Goal: Task Accomplishment & Management: Complete application form

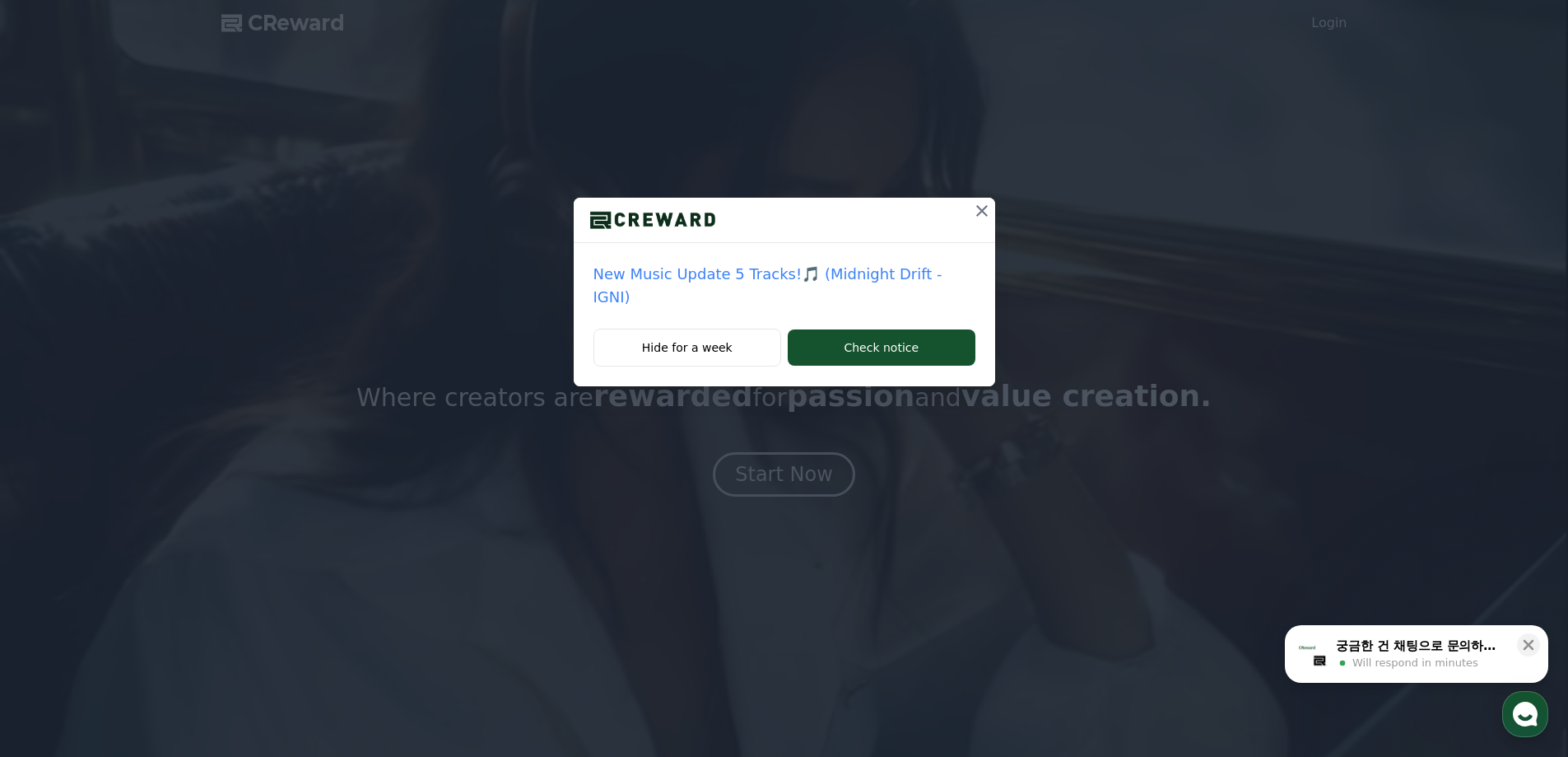
click at [980, 209] on icon at bounding box center [982, 211] width 20 height 20
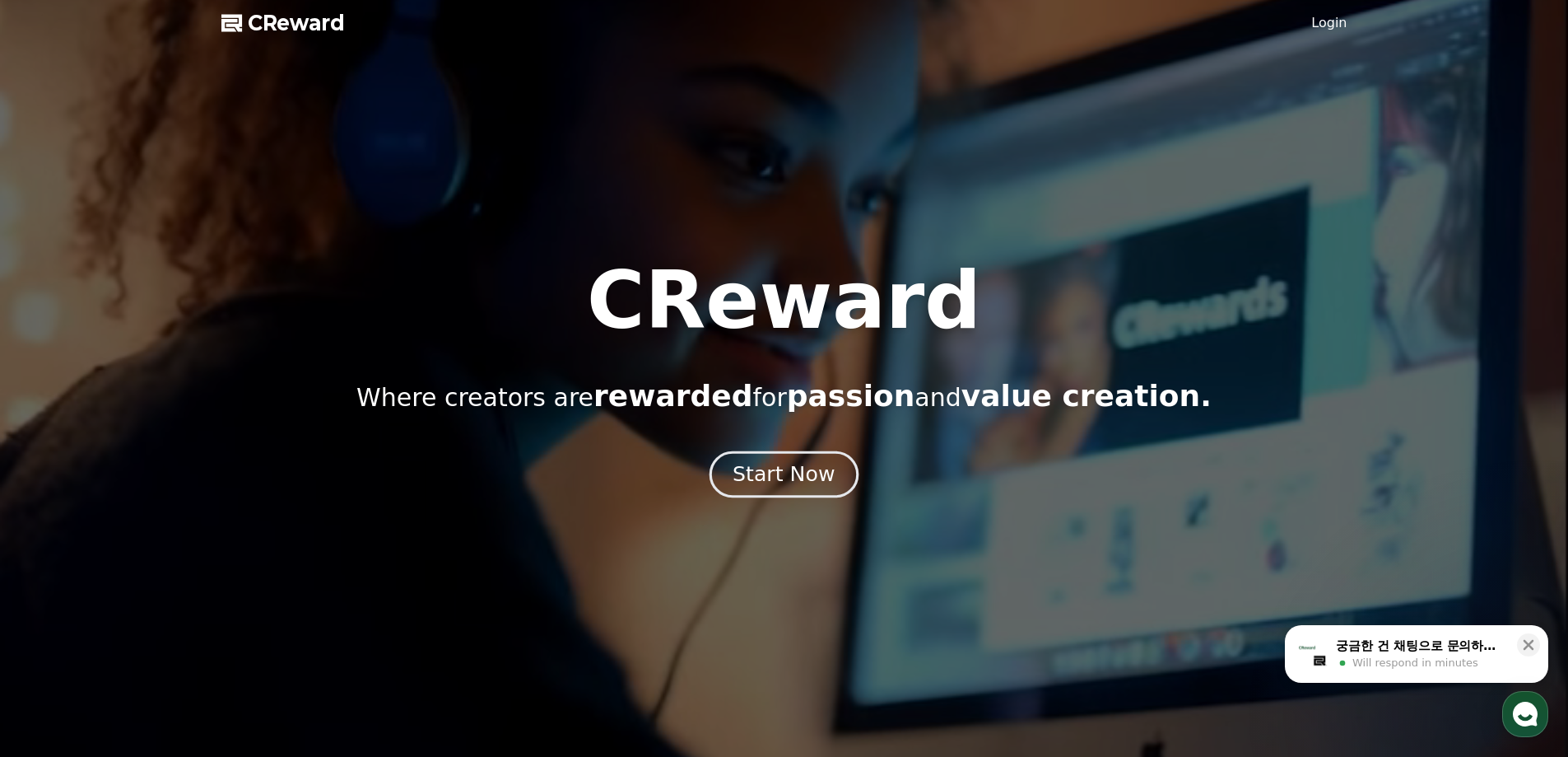
click at [826, 455] on button "Start Now" at bounding box center [784, 474] width 149 height 47
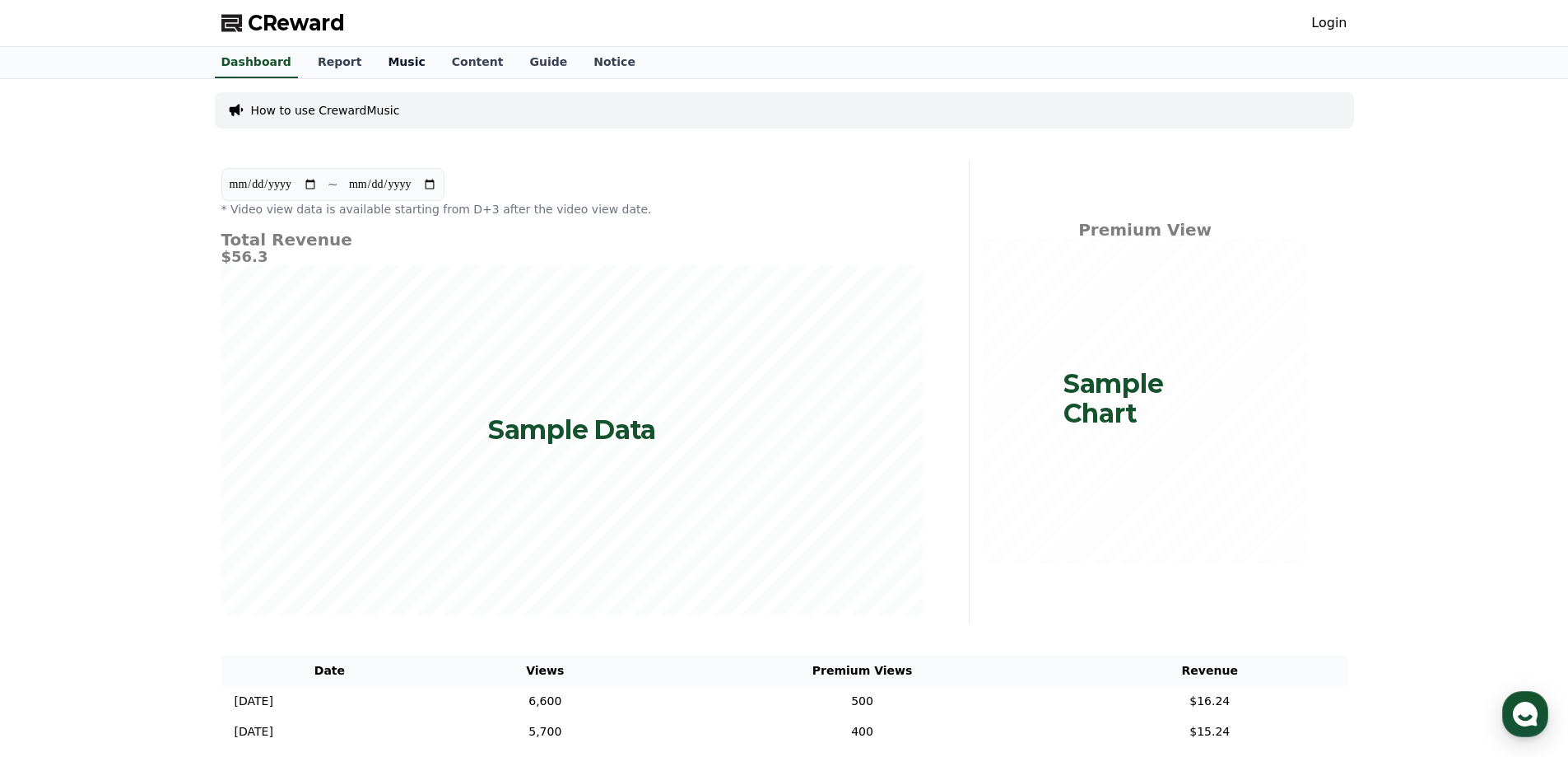
click at [384, 66] on link "Music" at bounding box center [406, 62] width 63 height 31
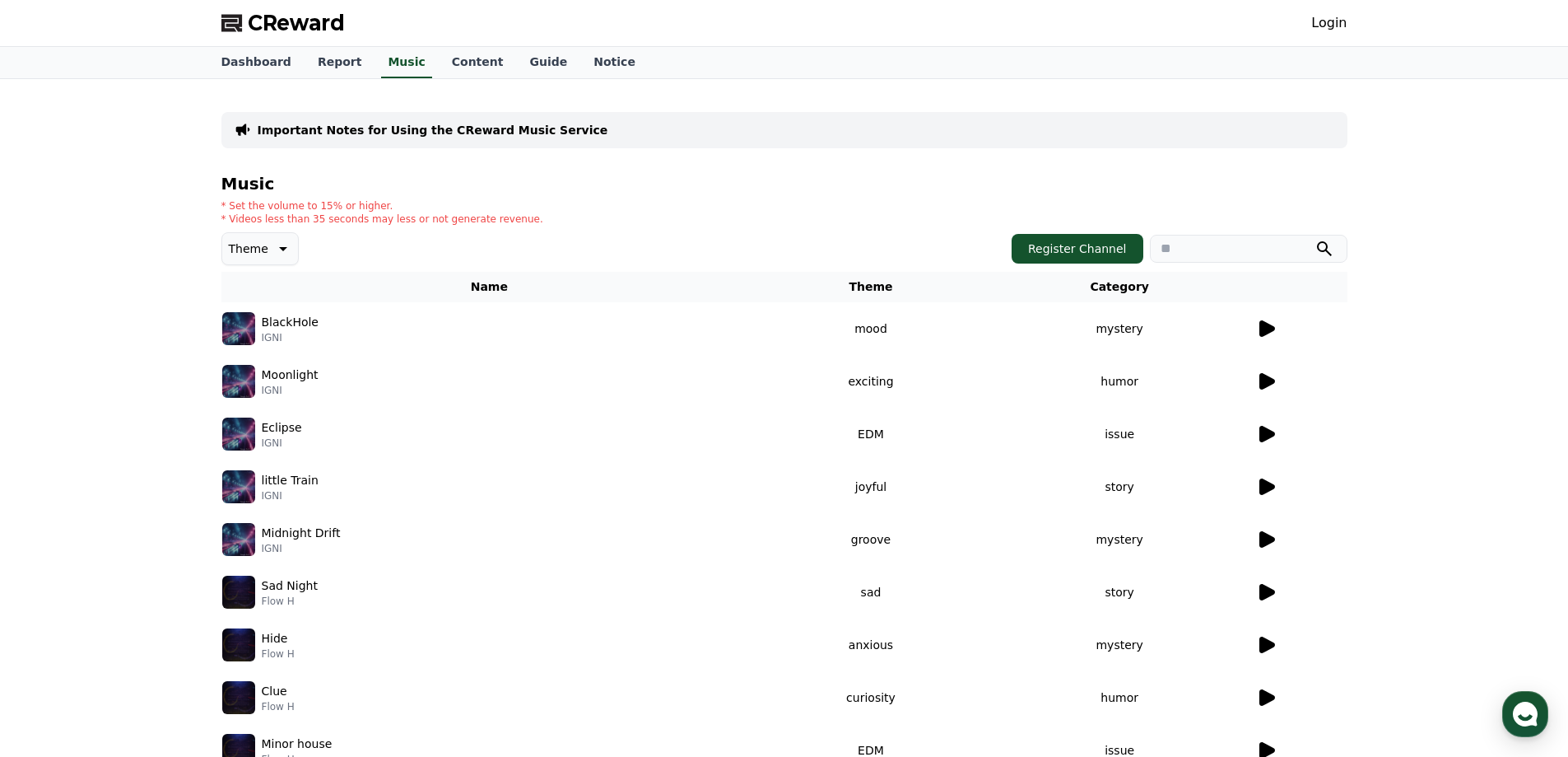
drag, startPoint x: 1377, startPoint y: 0, endPoint x: 1264, endPoint y: 1, distance: 113.0
click at [1242, 17] on div "CReward Login" at bounding box center [784, 23] width 1152 height 46
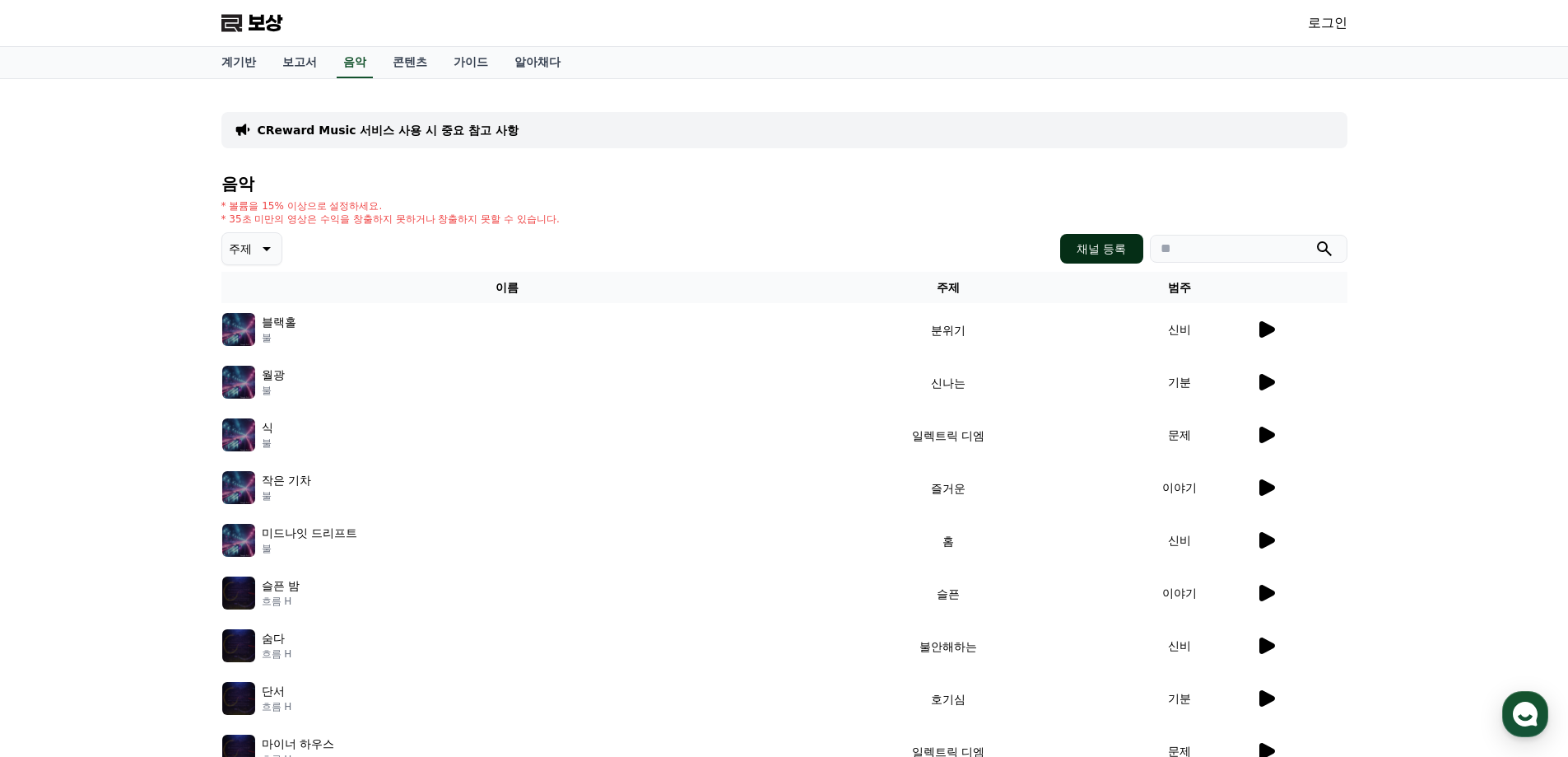
click at [1114, 236] on button "채널 등록" at bounding box center [1101, 248] width 82 height 29
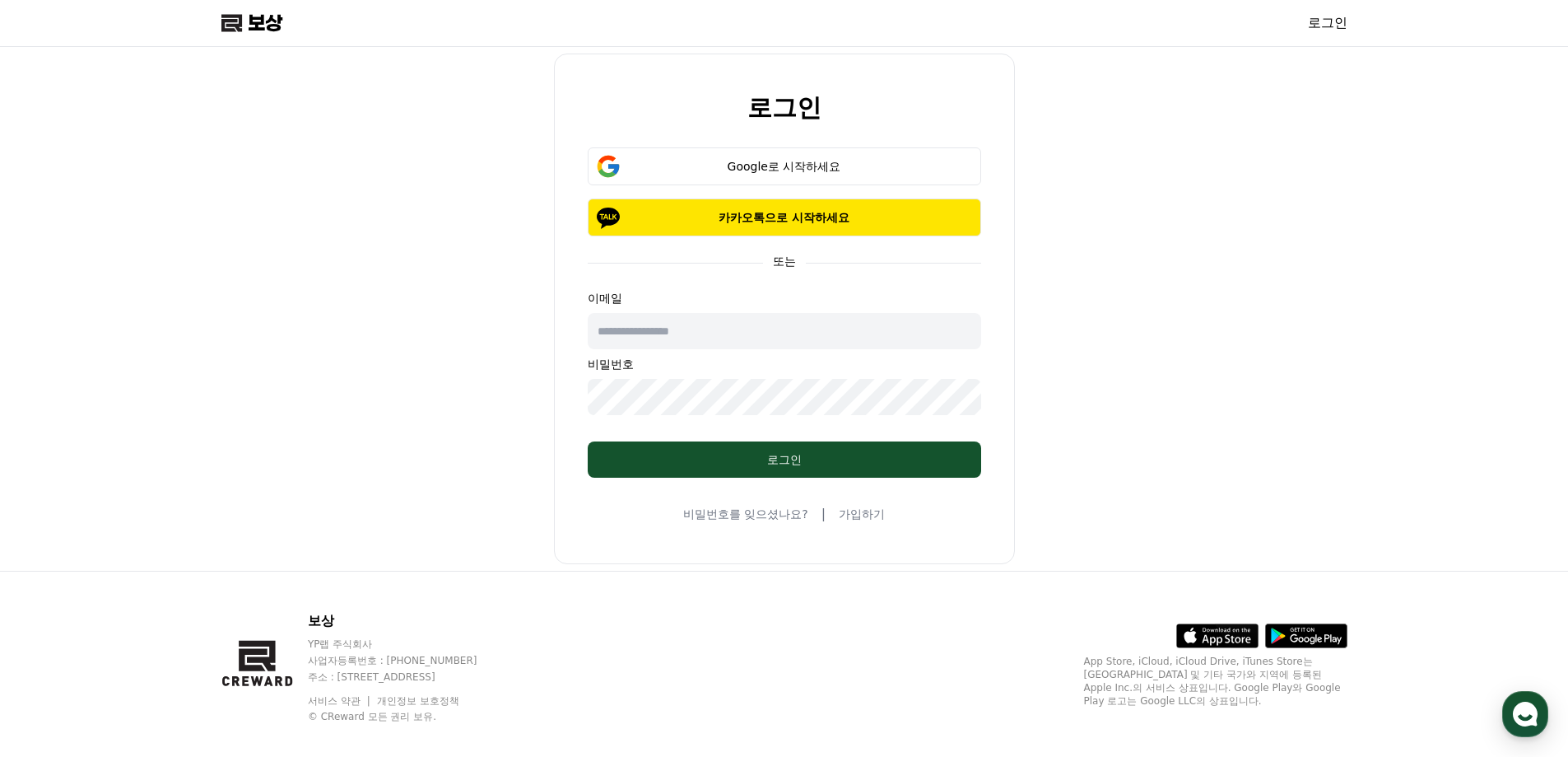
drag, startPoint x: 783, startPoint y: 325, endPoint x: 706, endPoint y: 331, distance: 77.2
click at [706, 331] on input "text" at bounding box center [784, 330] width 393 height 36
click at [805, 168] on font "Google로 시작하세요" at bounding box center [784, 166] width 113 height 13
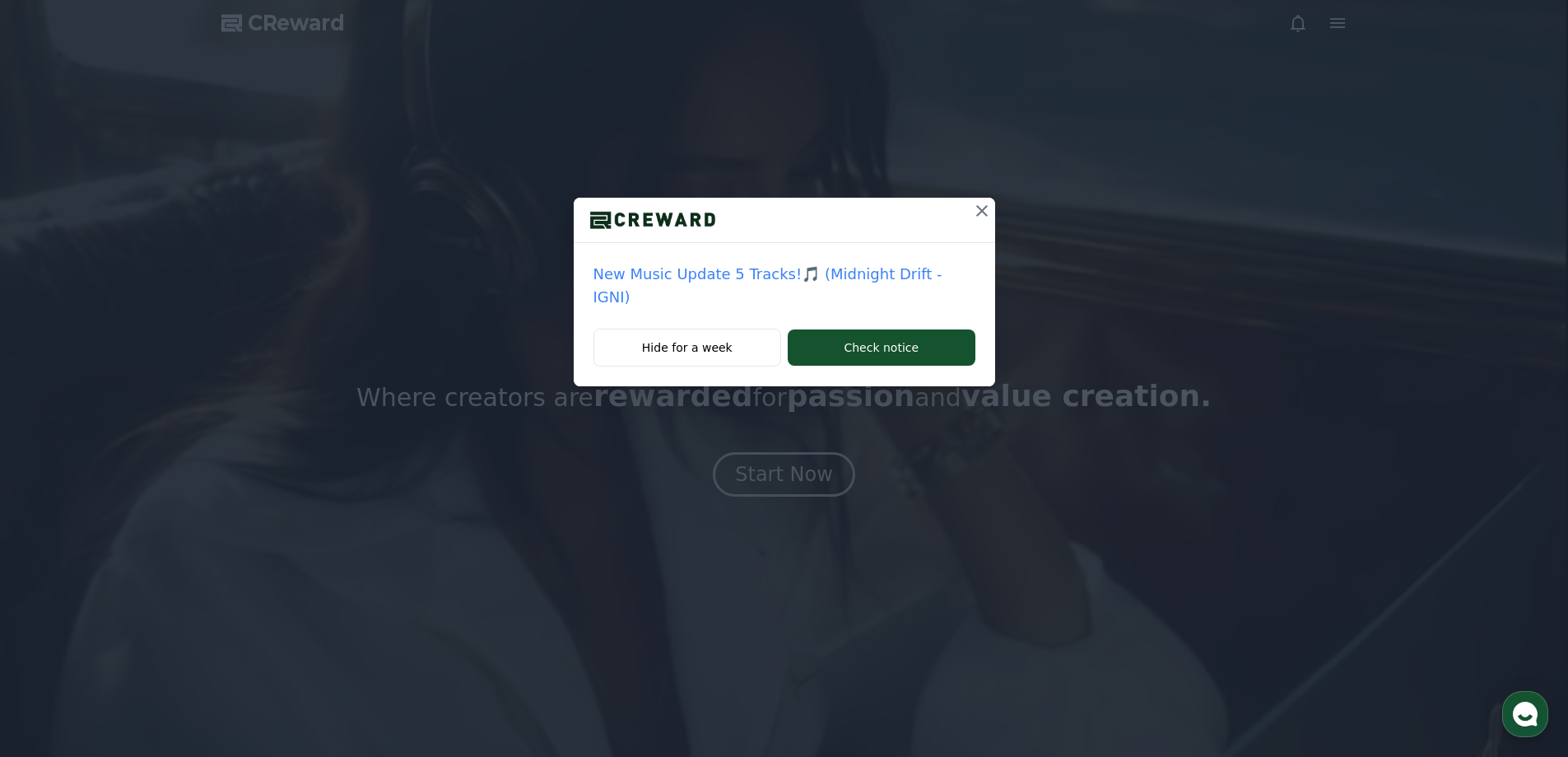
click at [972, 217] on icon at bounding box center [982, 211] width 20 height 20
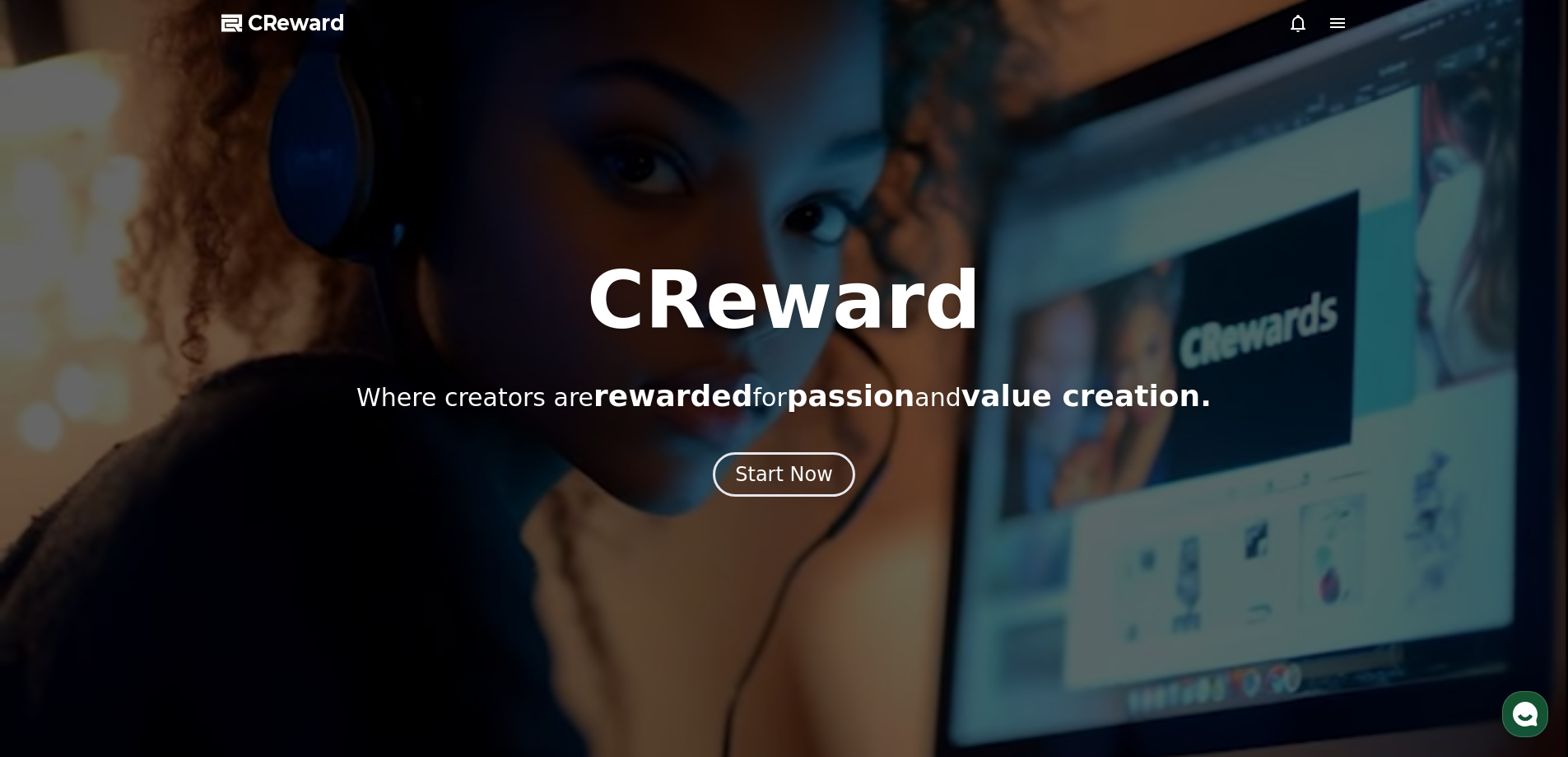
click at [1335, 27] on icon at bounding box center [1338, 24] width 15 height 10
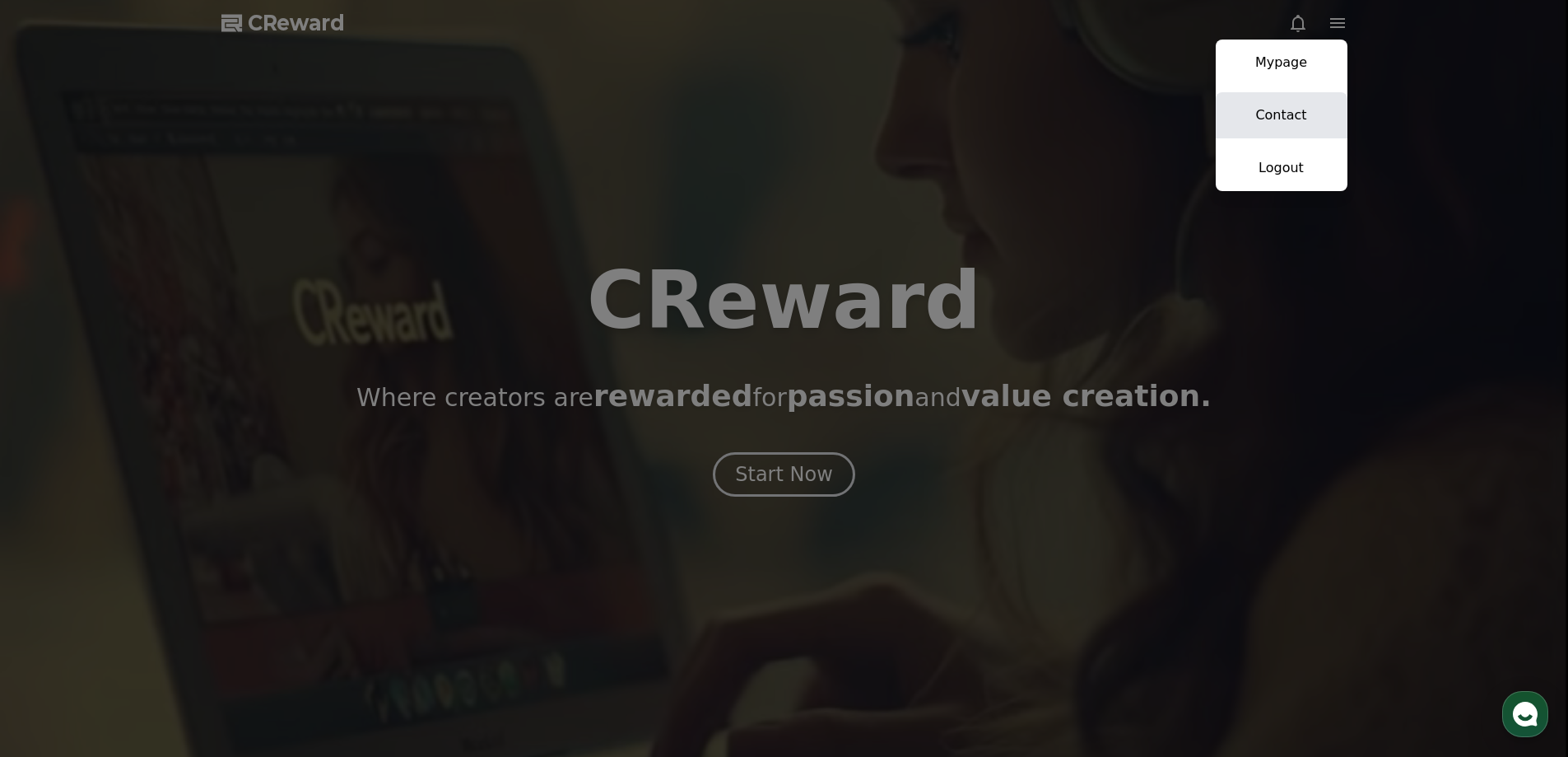
click at [1309, 118] on link "Contact" at bounding box center [1281, 115] width 132 height 46
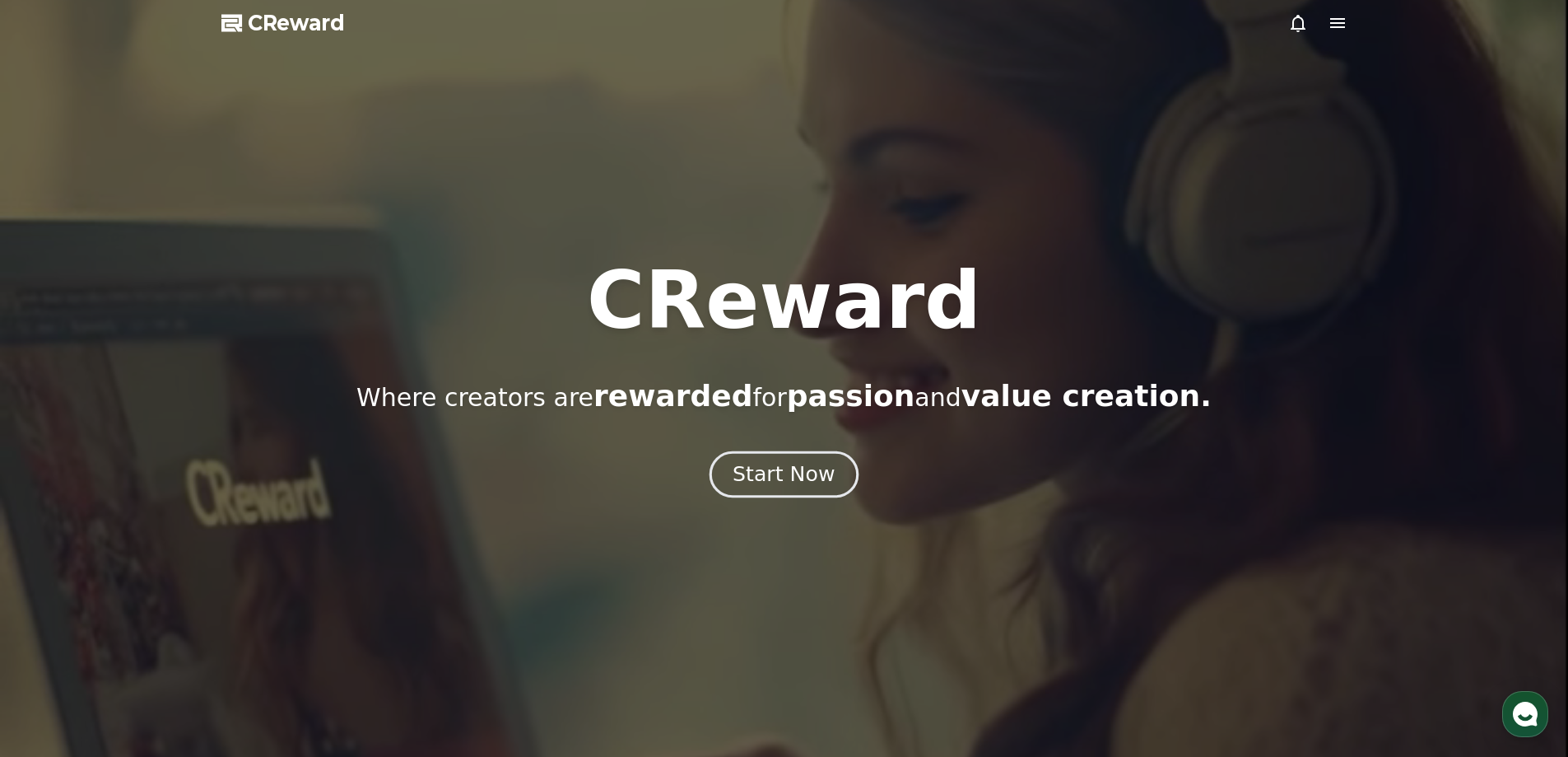
click at [796, 479] on div "Start Now" at bounding box center [784, 474] width 102 height 28
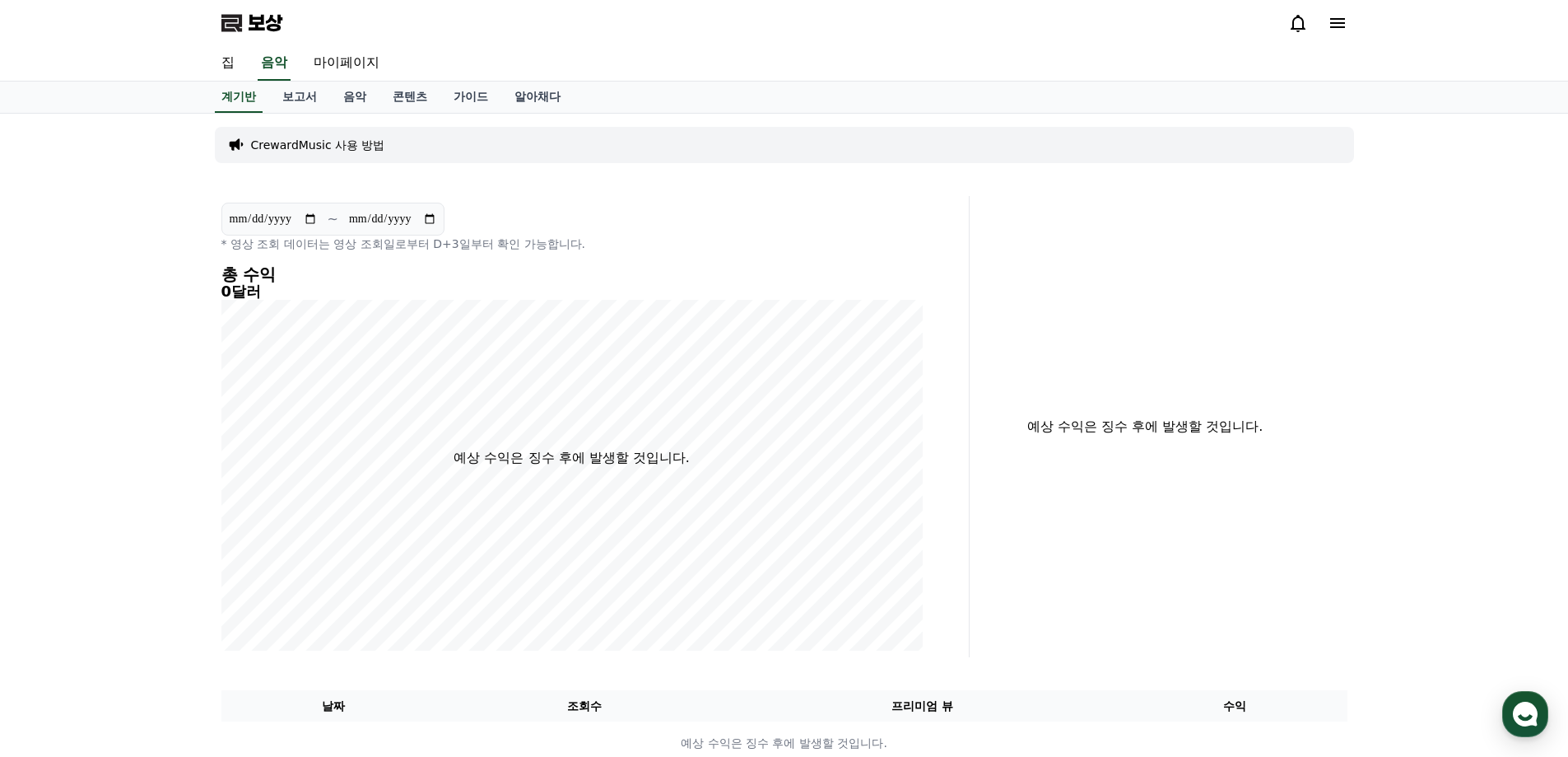
click at [311, 145] on font "CrewardMusic 사용 방법" at bounding box center [318, 145] width 134 height 13
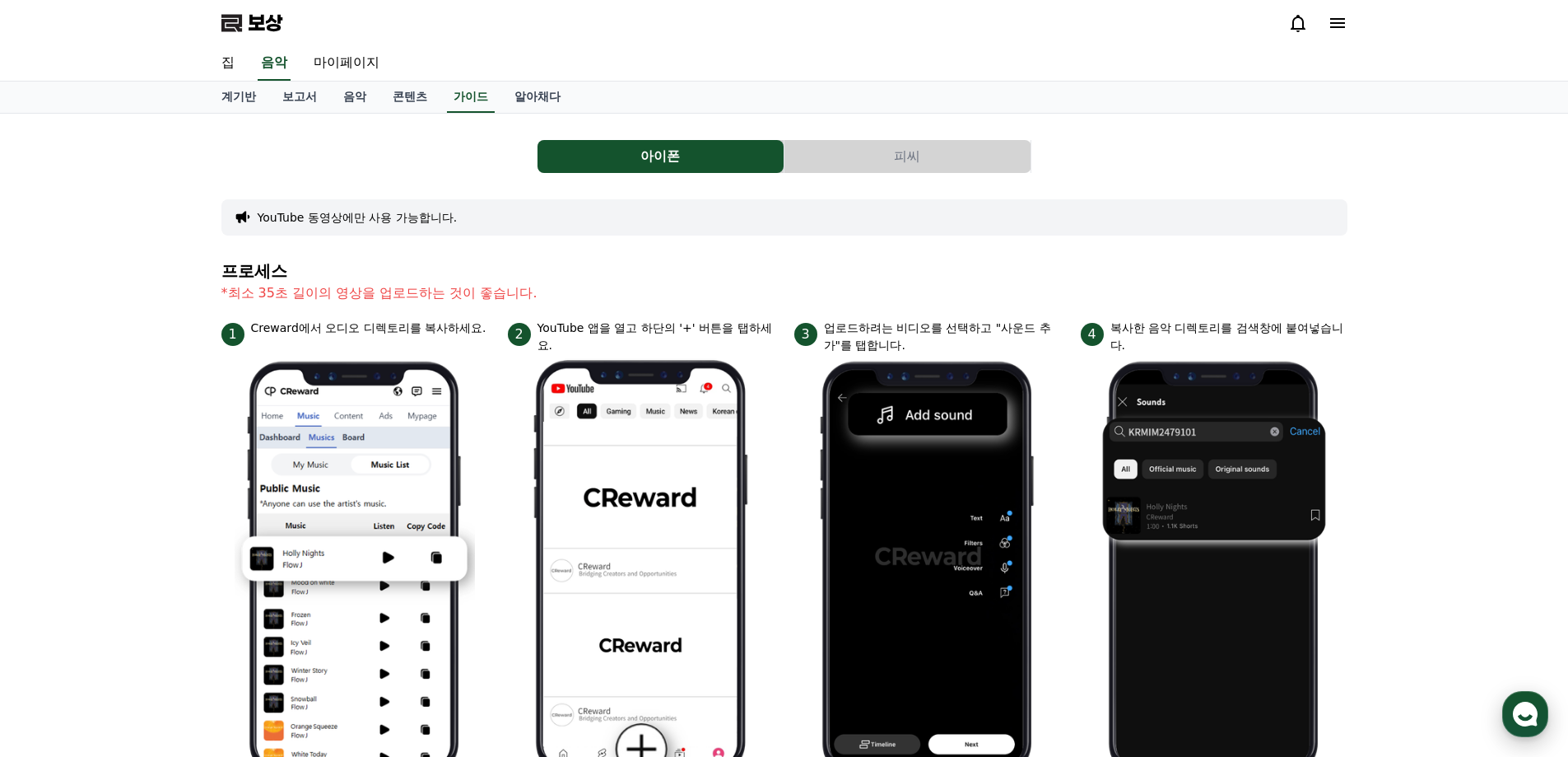
click at [1518, 725] on icon "button" at bounding box center [1524, 713] width 29 height 29
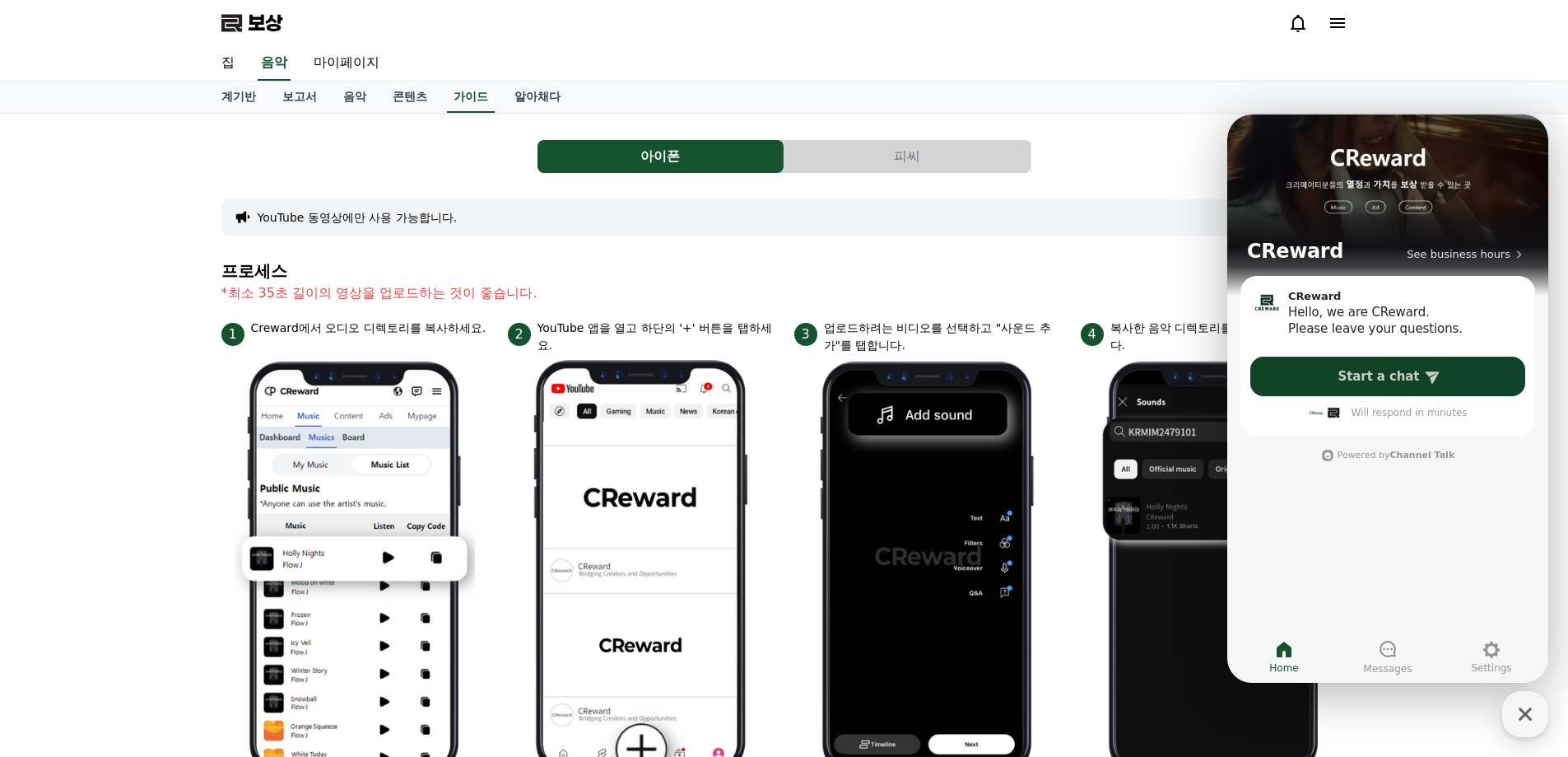
click at [1369, 381] on span "Start a chat" at bounding box center [1378, 376] width 81 height 17
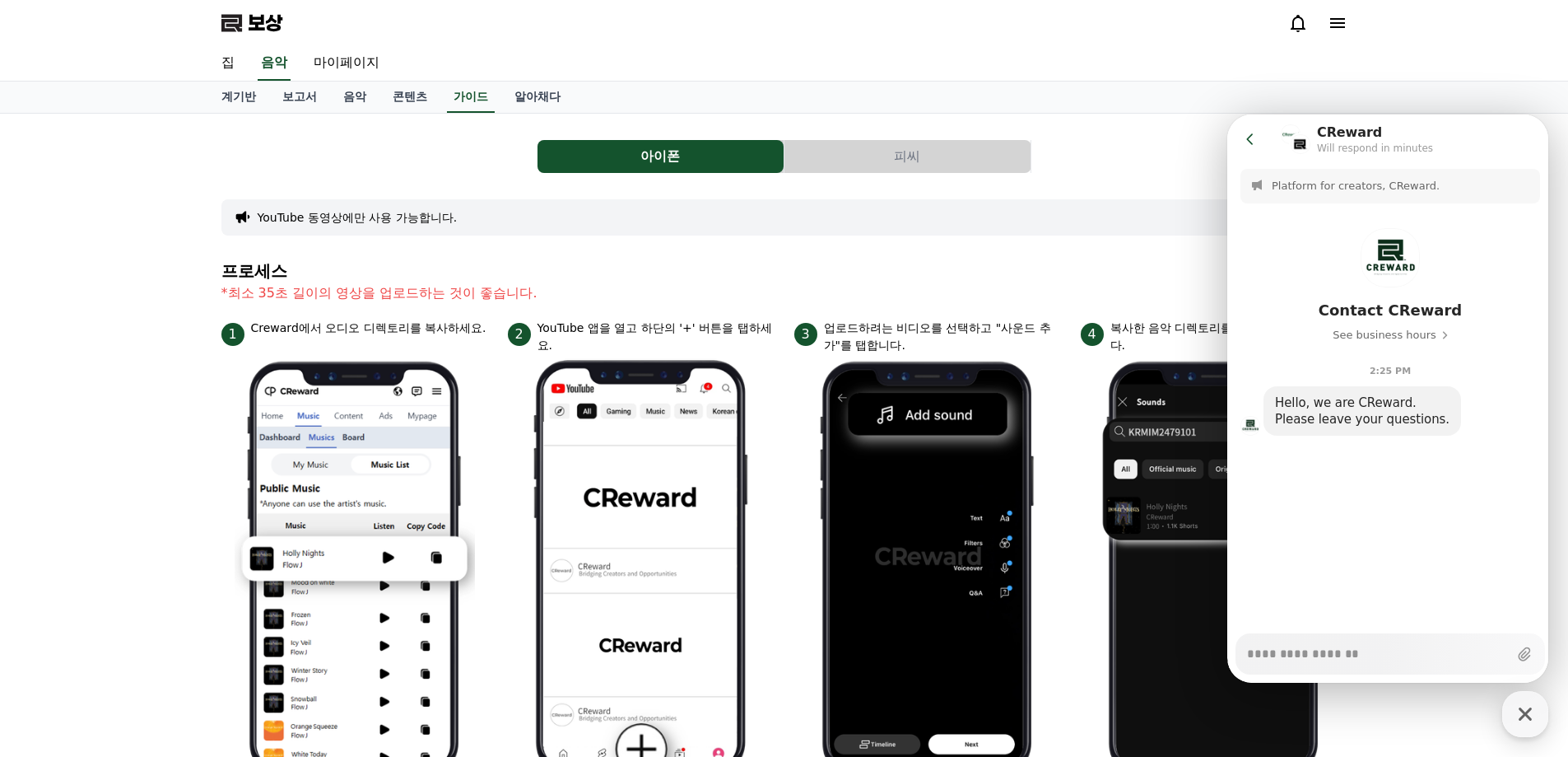
click at [1356, 661] on textarea "Messenger Input Textarea" at bounding box center [1377, 648] width 261 height 28
type textarea "*"
click at [1327, 649] on textarea "*" at bounding box center [1377, 648] width 256 height 28
drag, startPoint x: 1321, startPoint y: 657, endPoint x: 1198, endPoint y: 657, distance: 123.0
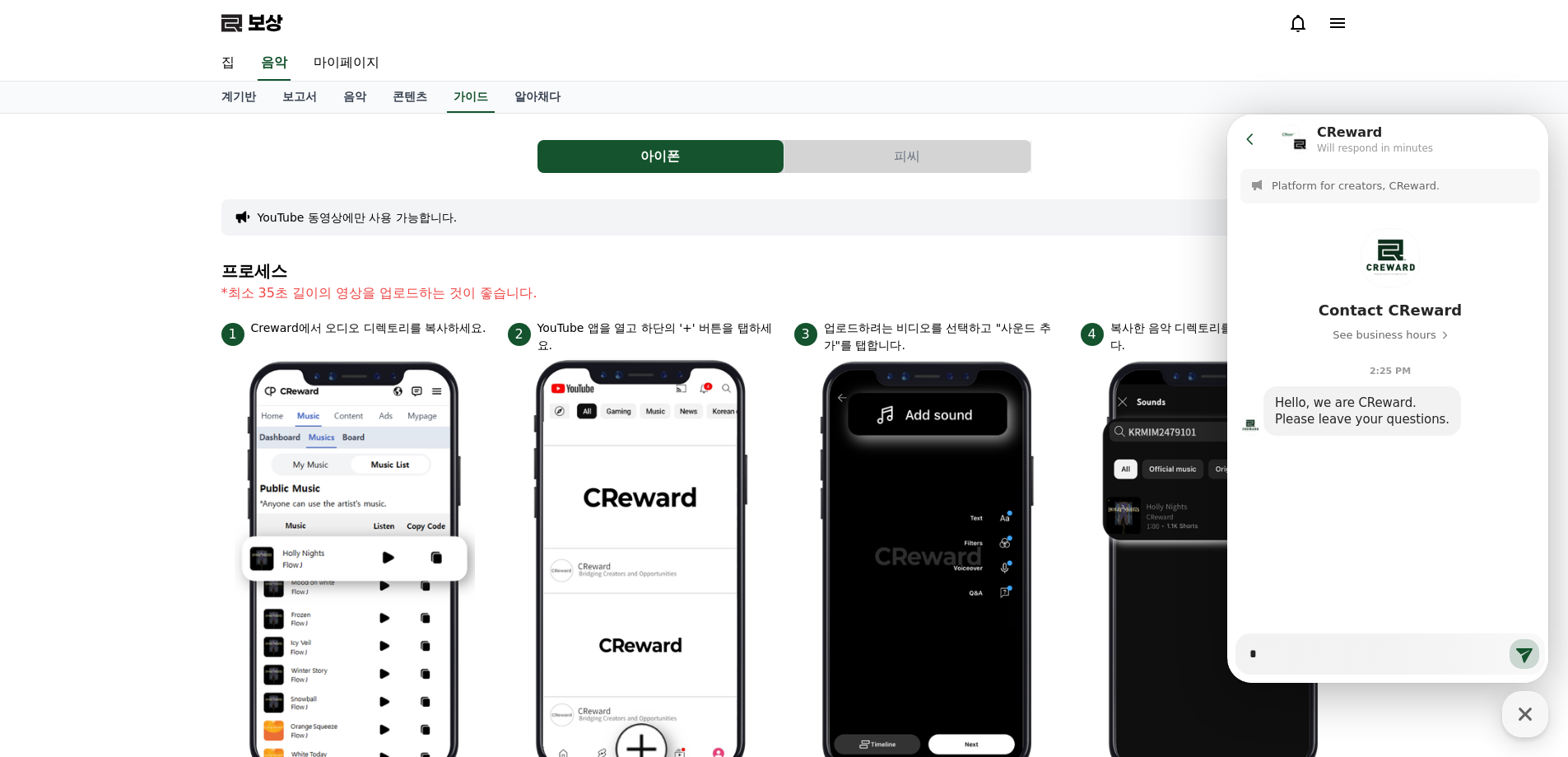
click at [1227, 114] on html "Go to previous page Chat Room CReward Will respond in minutes Message List Plat…" at bounding box center [1387, 114] width 321 height 0
paste textarea "**********"
type textarea "*"
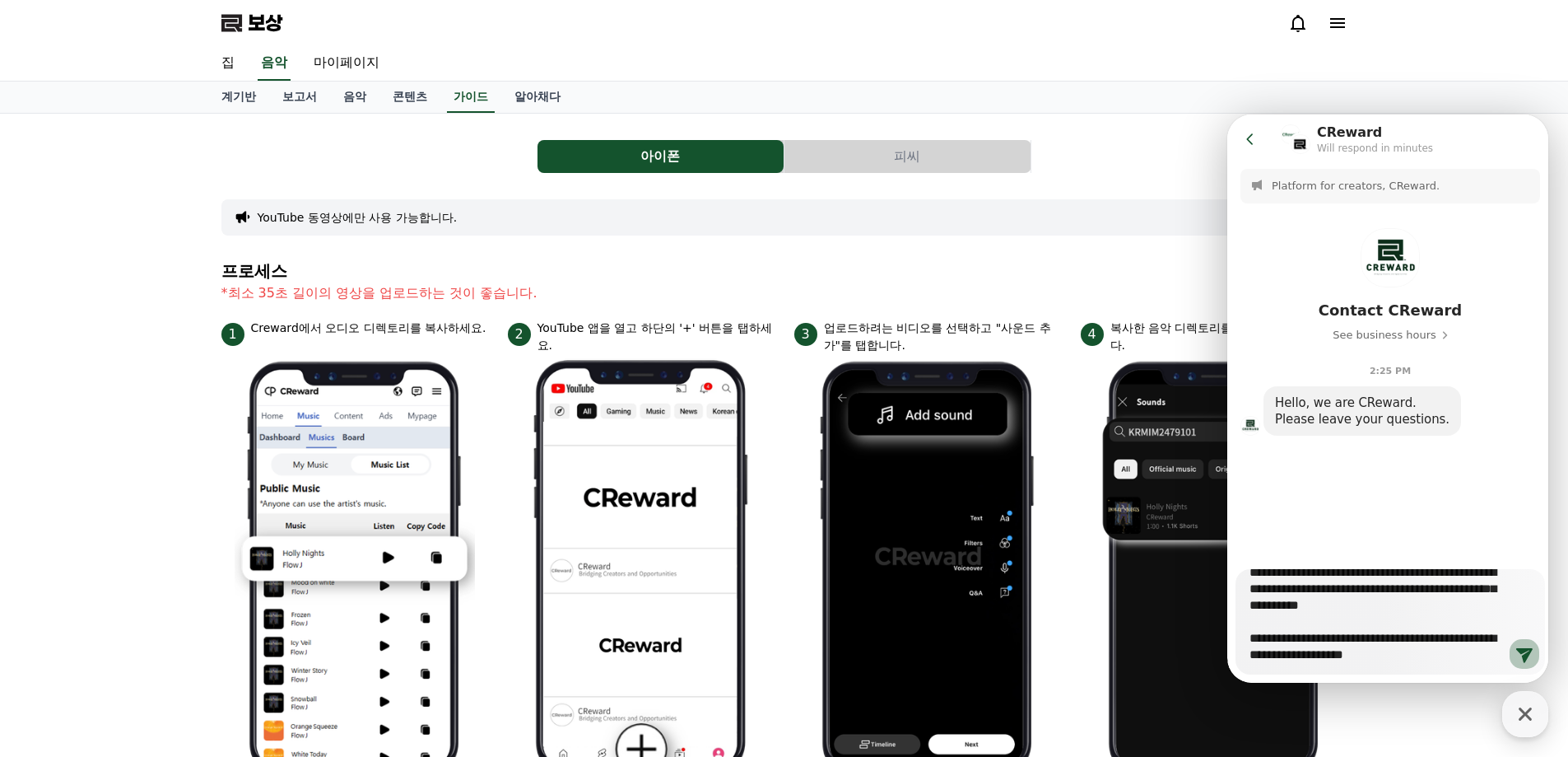
type textarea "**********"
click at [1514, 658] on icon at bounding box center [1524, 654] width 20 height 20
type textarea "*"
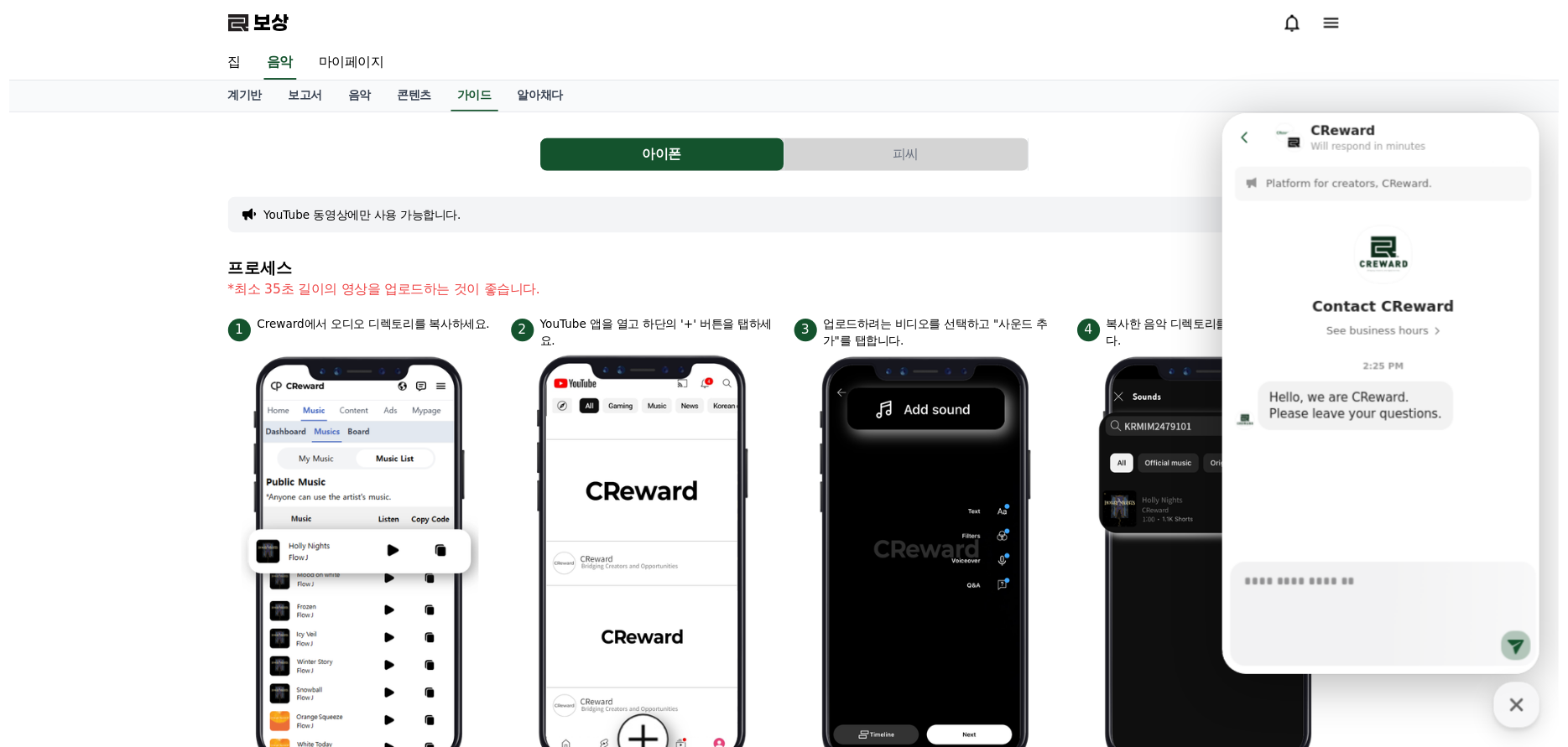
scroll to position [0, 0]
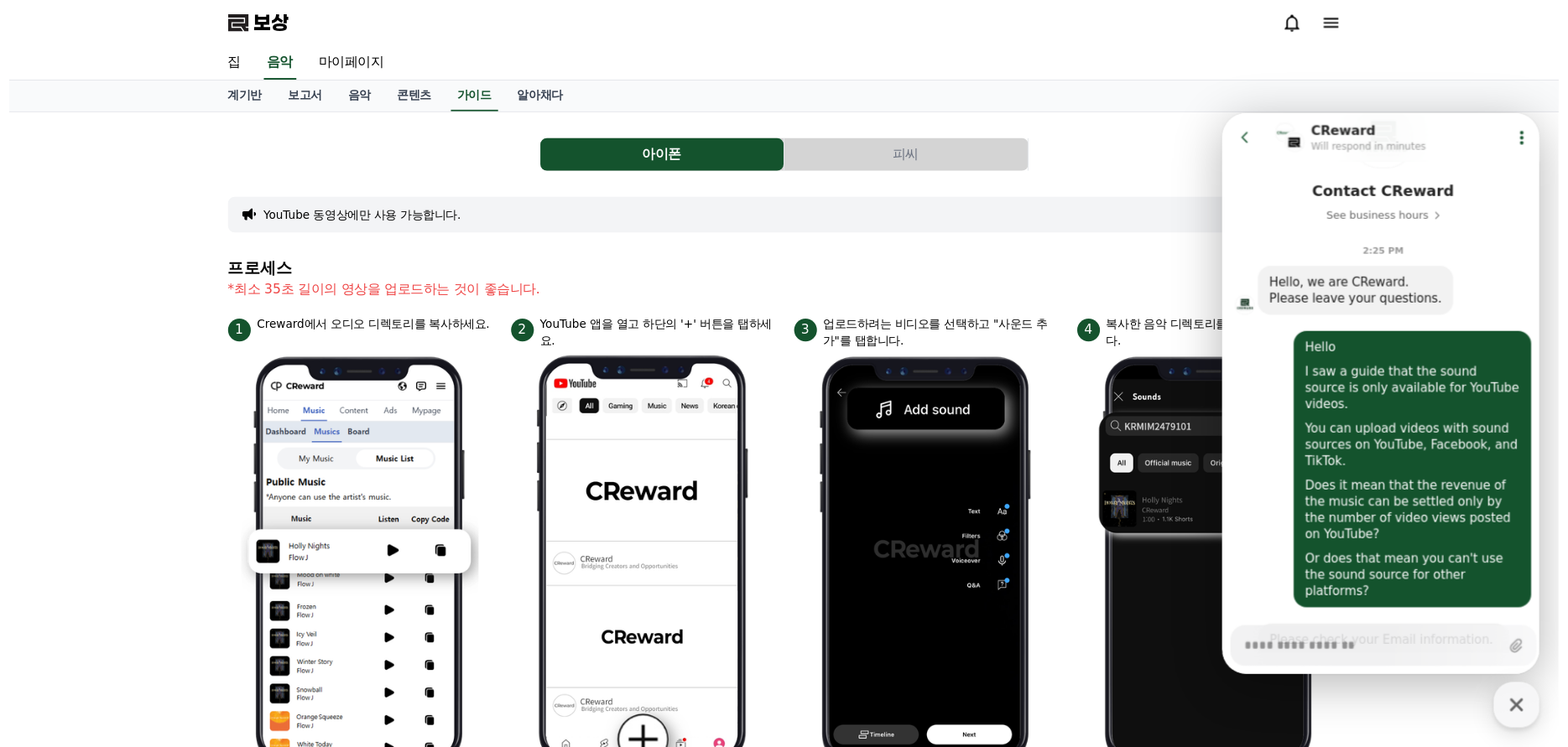
type textarea "*"
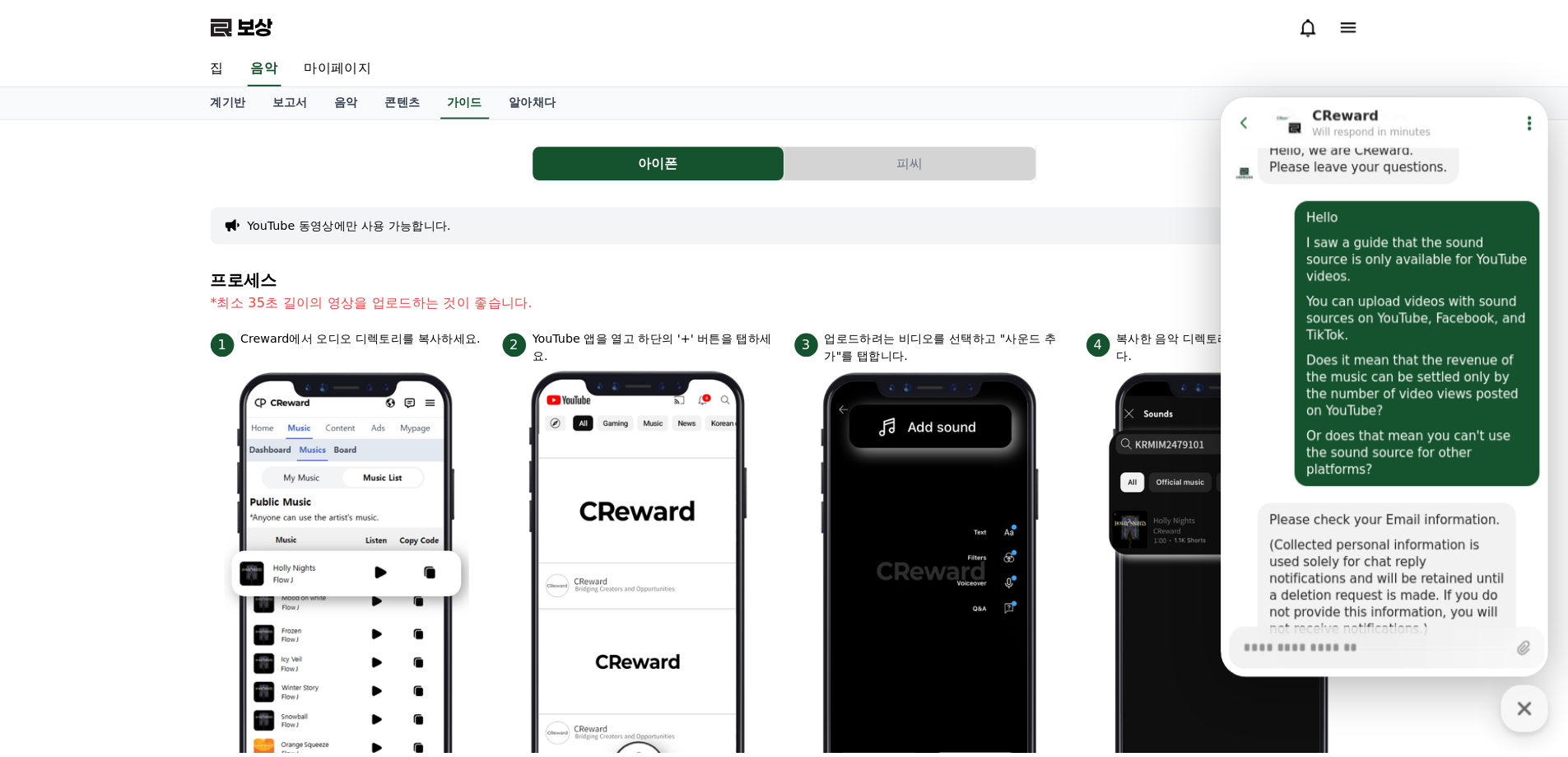
scroll to position [343, 0]
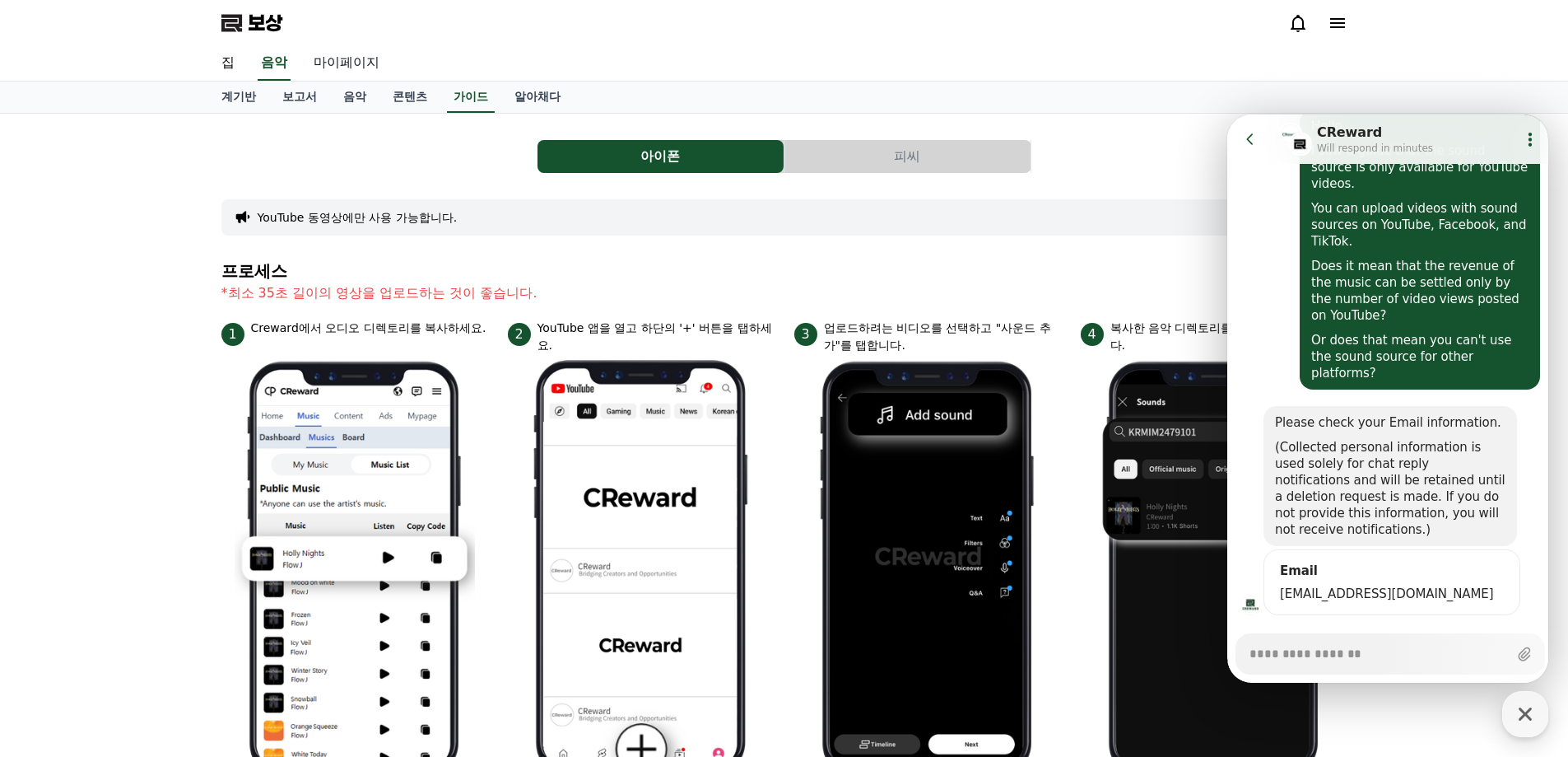
click at [352, 55] on font "마이페이지" at bounding box center [346, 62] width 66 height 16
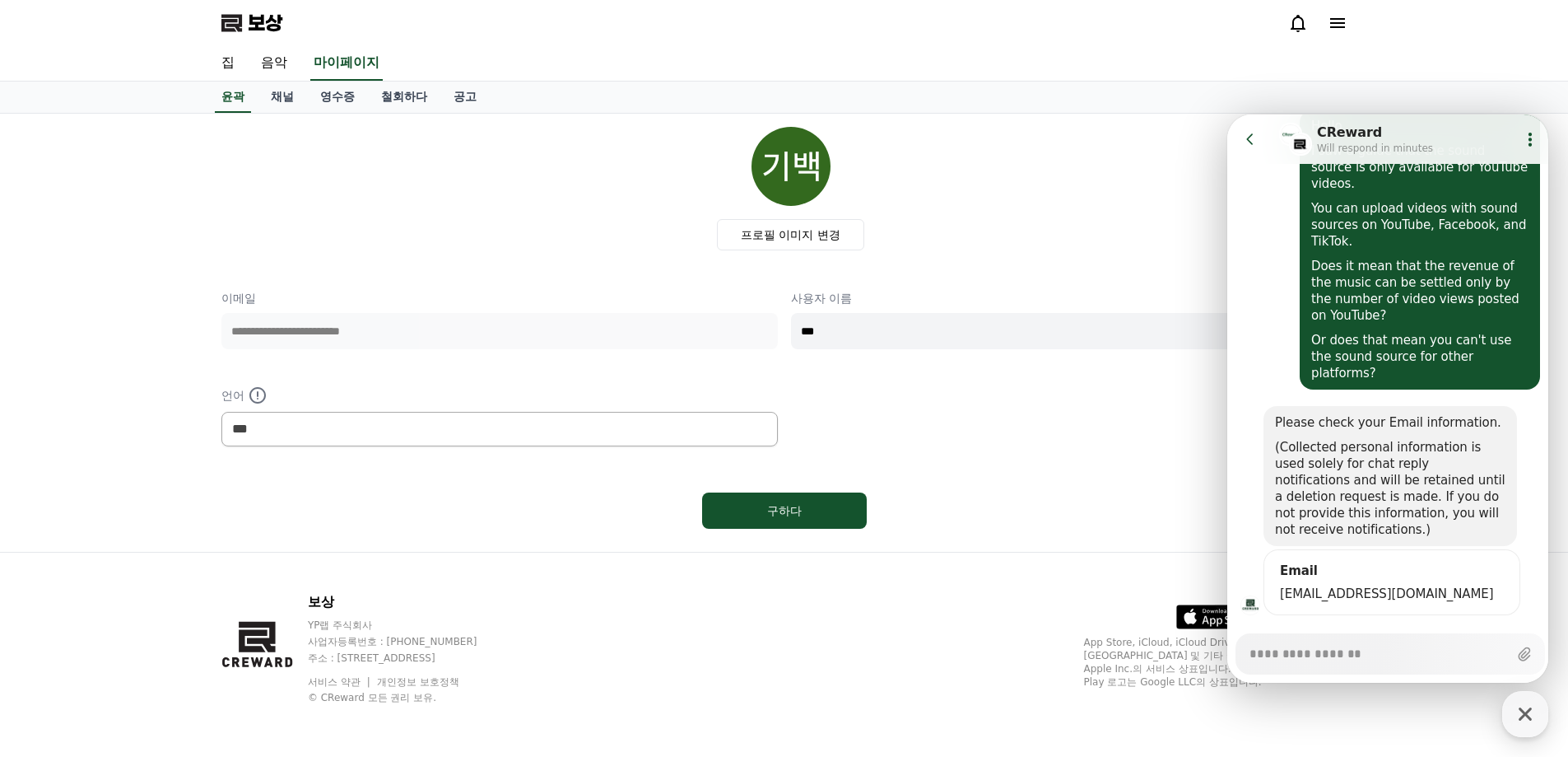
click at [483, 391] on p "언어" at bounding box center [500, 396] width 556 height 20
click at [629, 421] on select "*** ** ***" at bounding box center [500, 428] width 556 height 34
select select "**********"
click at [222, 412] on select "*** ** ***" at bounding box center [500, 428] width 556 height 34
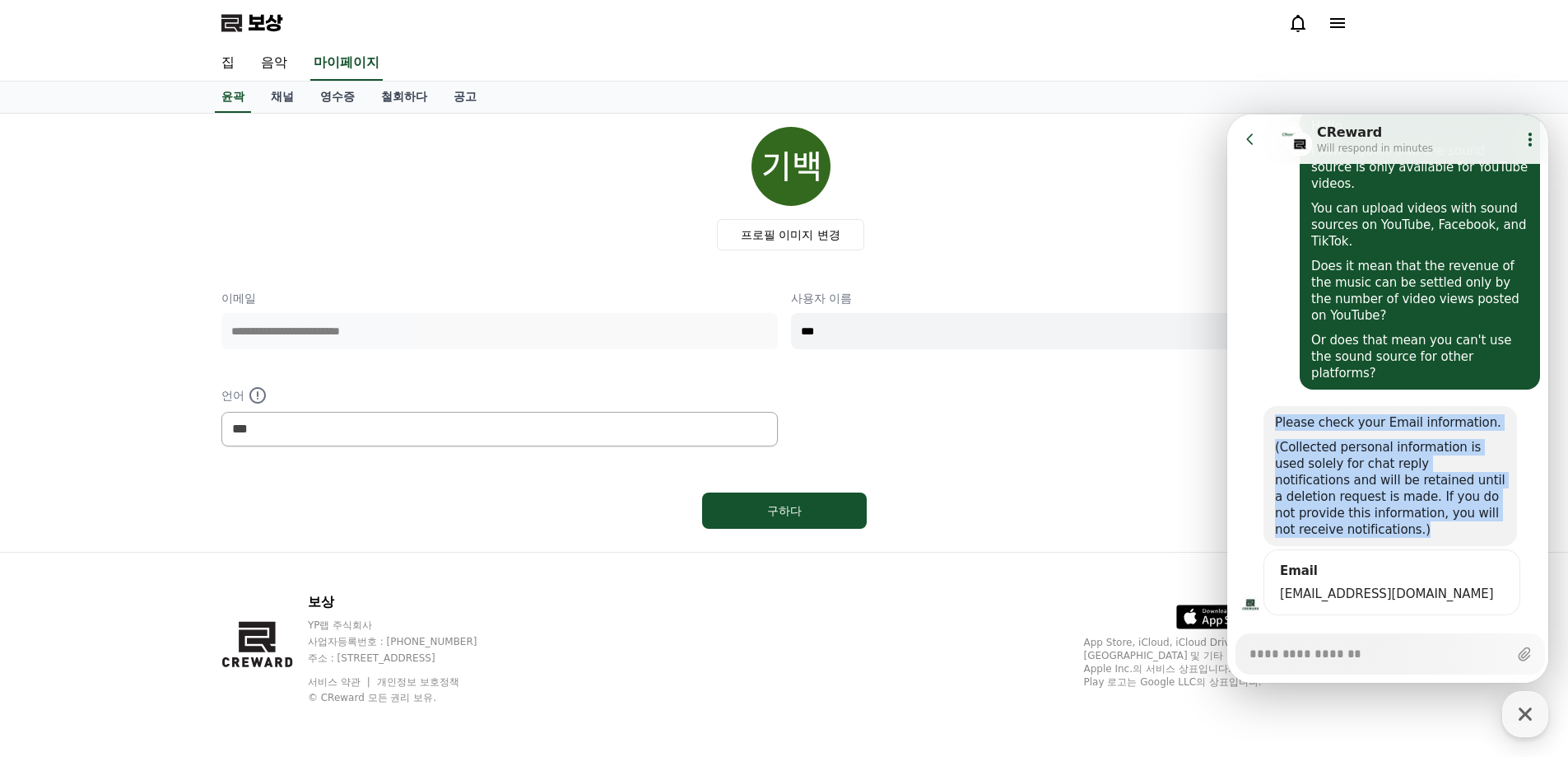
drag, startPoint x: 1361, startPoint y: 500, endPoint x: 1266, endPoint y: 386, distance: 148.4
click at [1266, 406] on div "Please check your Email information. (Collected personal information is used so…" at bounding box center [1390, 476] width 254 height 140
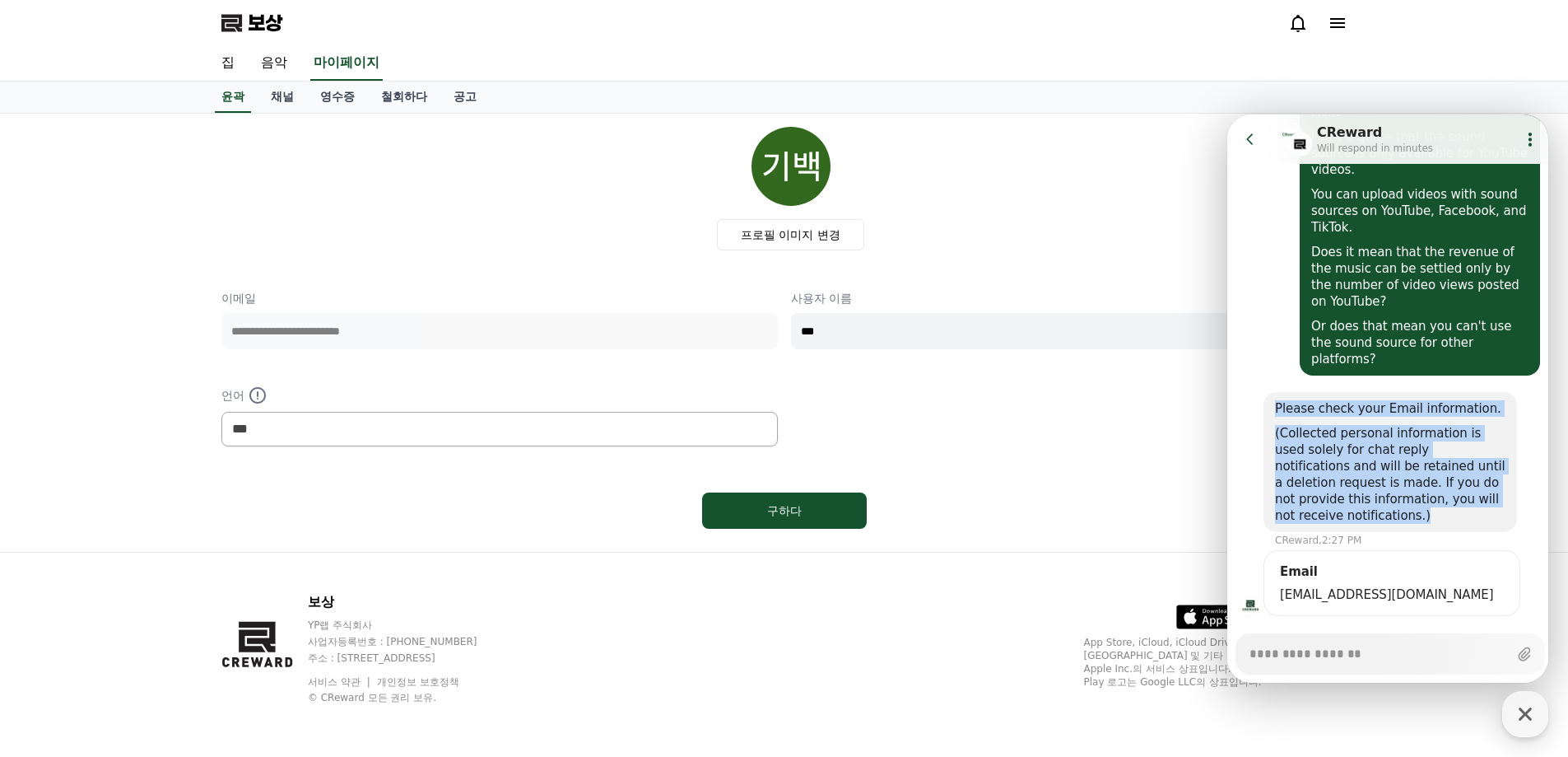
scroll to position [357, 0]
copy div "Please check your Email information. (Collected personal information is used so…"
type textarea "*"
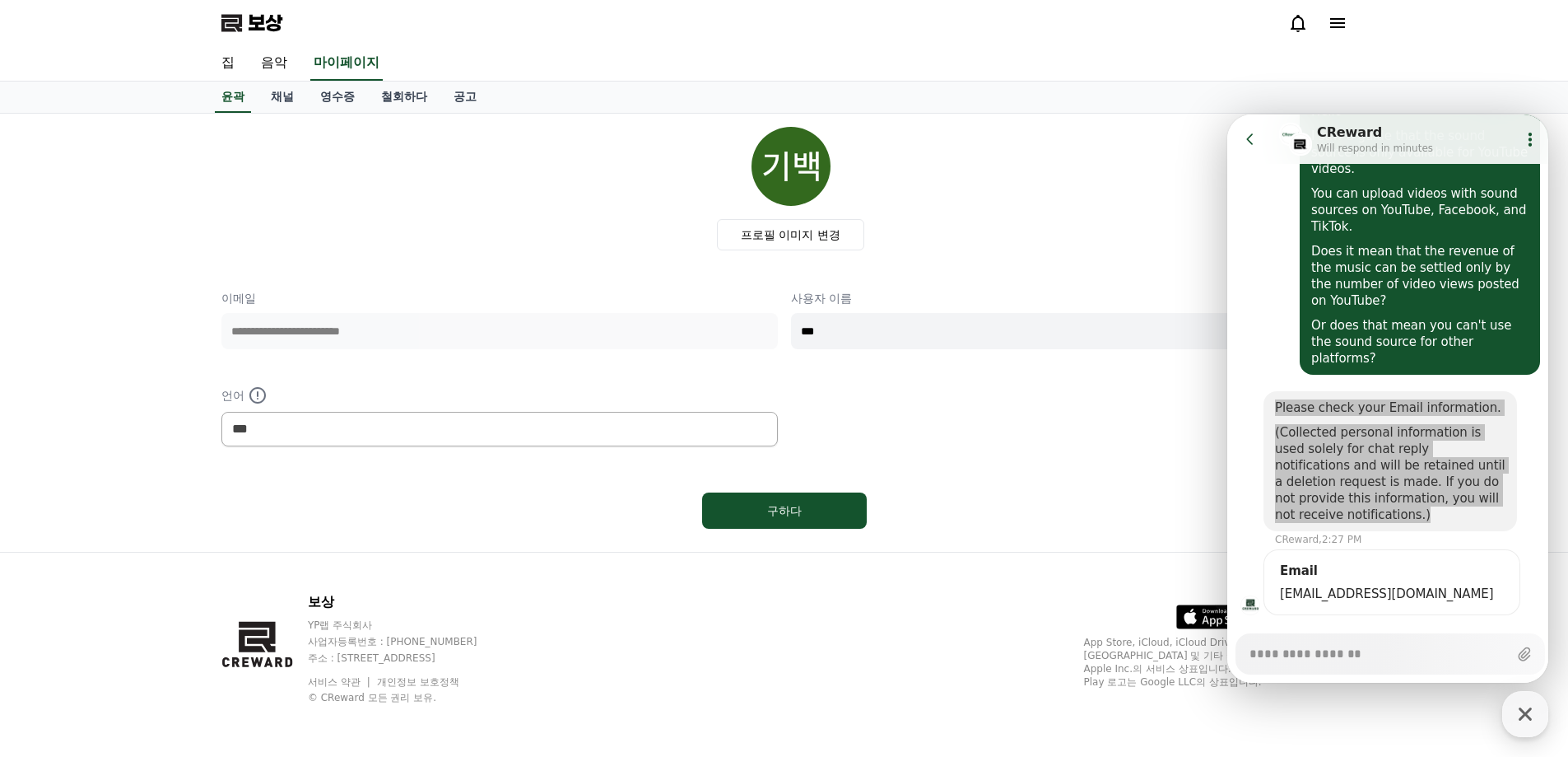
click at [883, 368] on div "정보 편집" at bounding box center [1069, 364] width 556 height 17
click at [704, 371] on div "**********" at bounding box center [500, 331] width 556 height 82
click at [281, 97] on font "채널" at bounding box center [281, 97] width 23 height 13
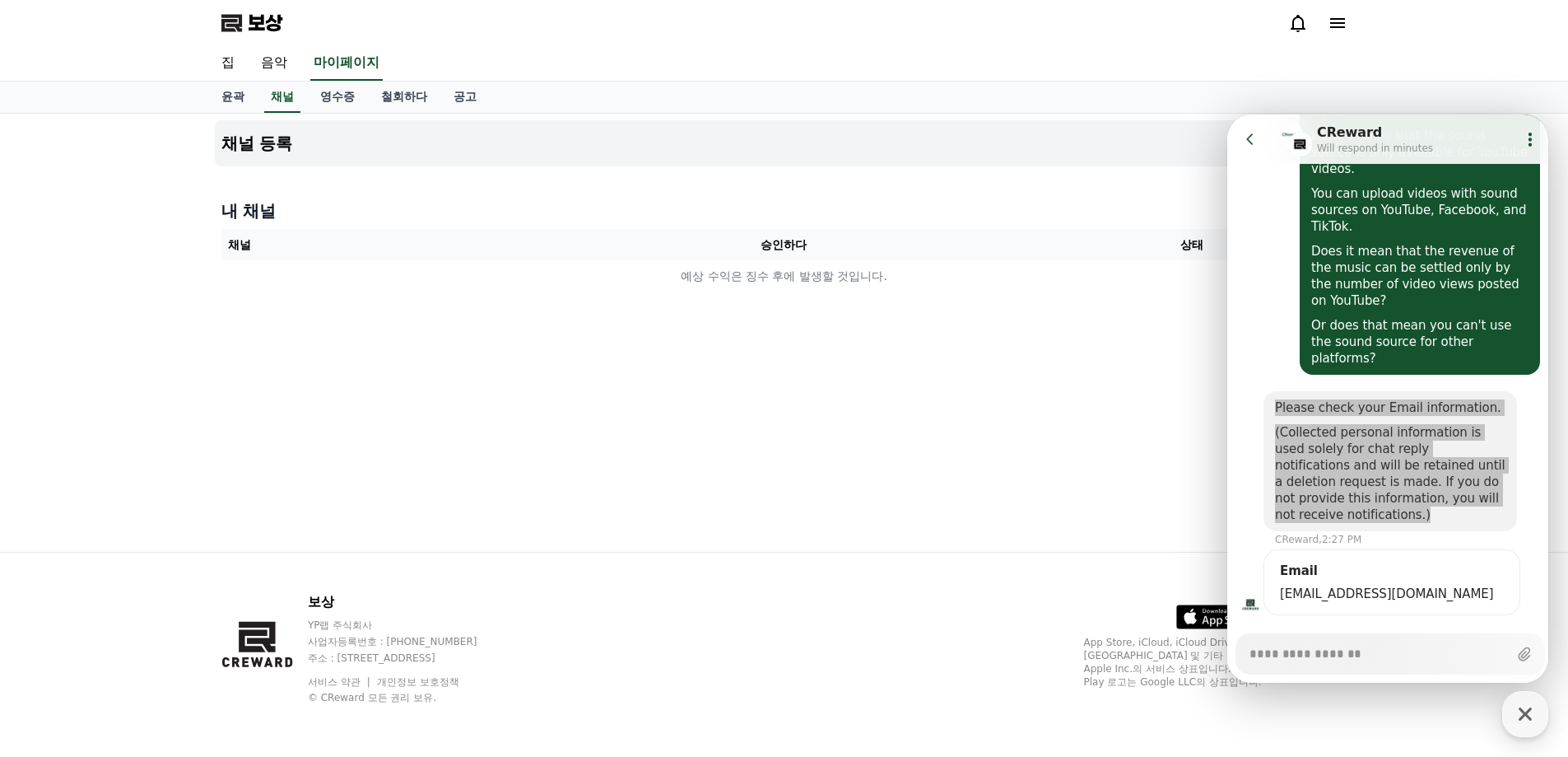
click at [392, 250] on th "채널" at bounding box center [376, 244] width 309 height 31
click at [797, 246] on font "승인하다" at bounding box center [783, 244] width 46 height 13
drag, startPoint x: 883, startPoint y: 251, endPoint x: 1024, endPoint y: 251, distance: 141.0
click at [884, 251] on th "승인하다" at bounding box center [784, 244] width 507 height 31
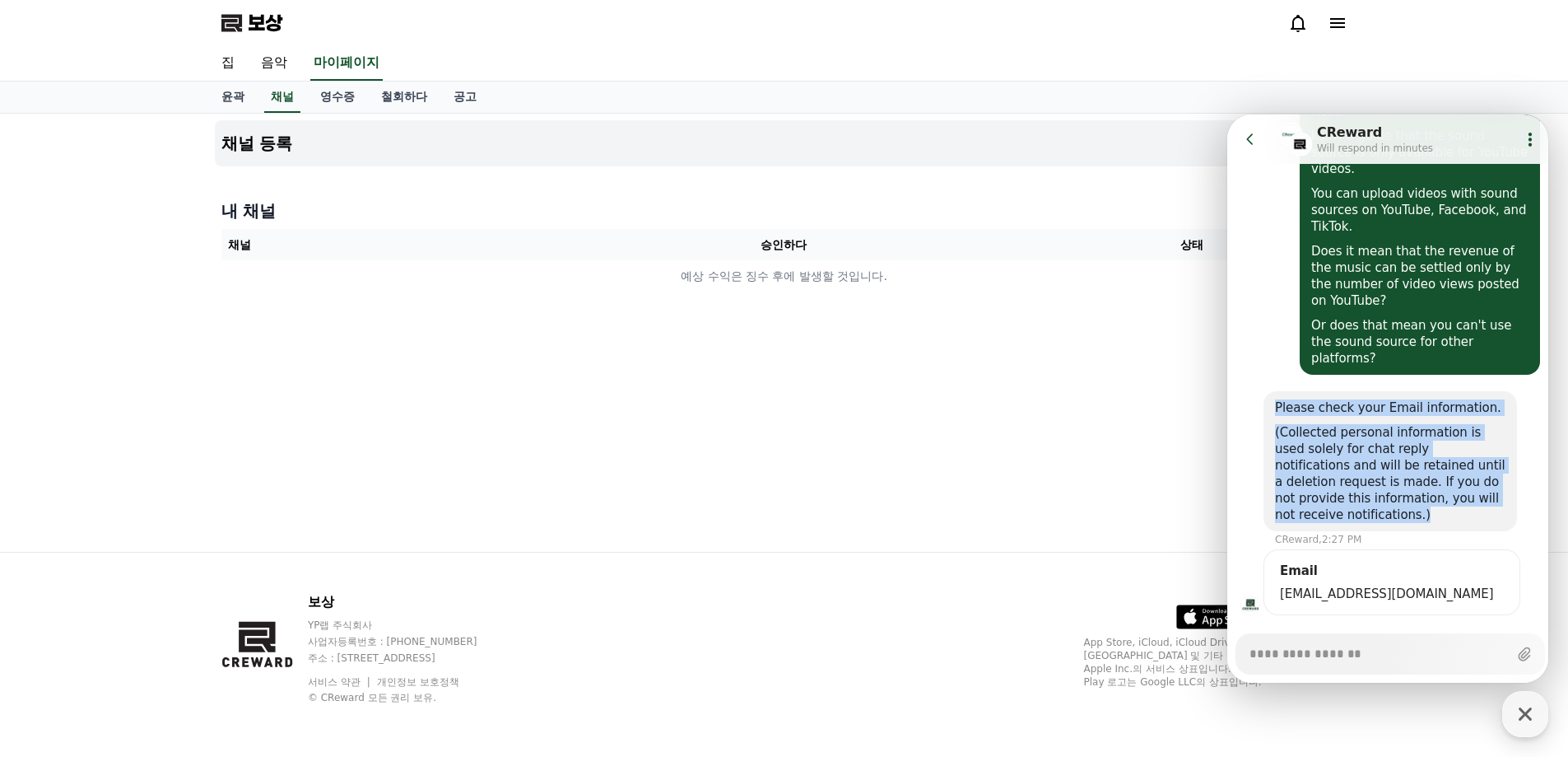
click at [1526, 142] on icon at bounding box center [1530, 139] width 17 height 17
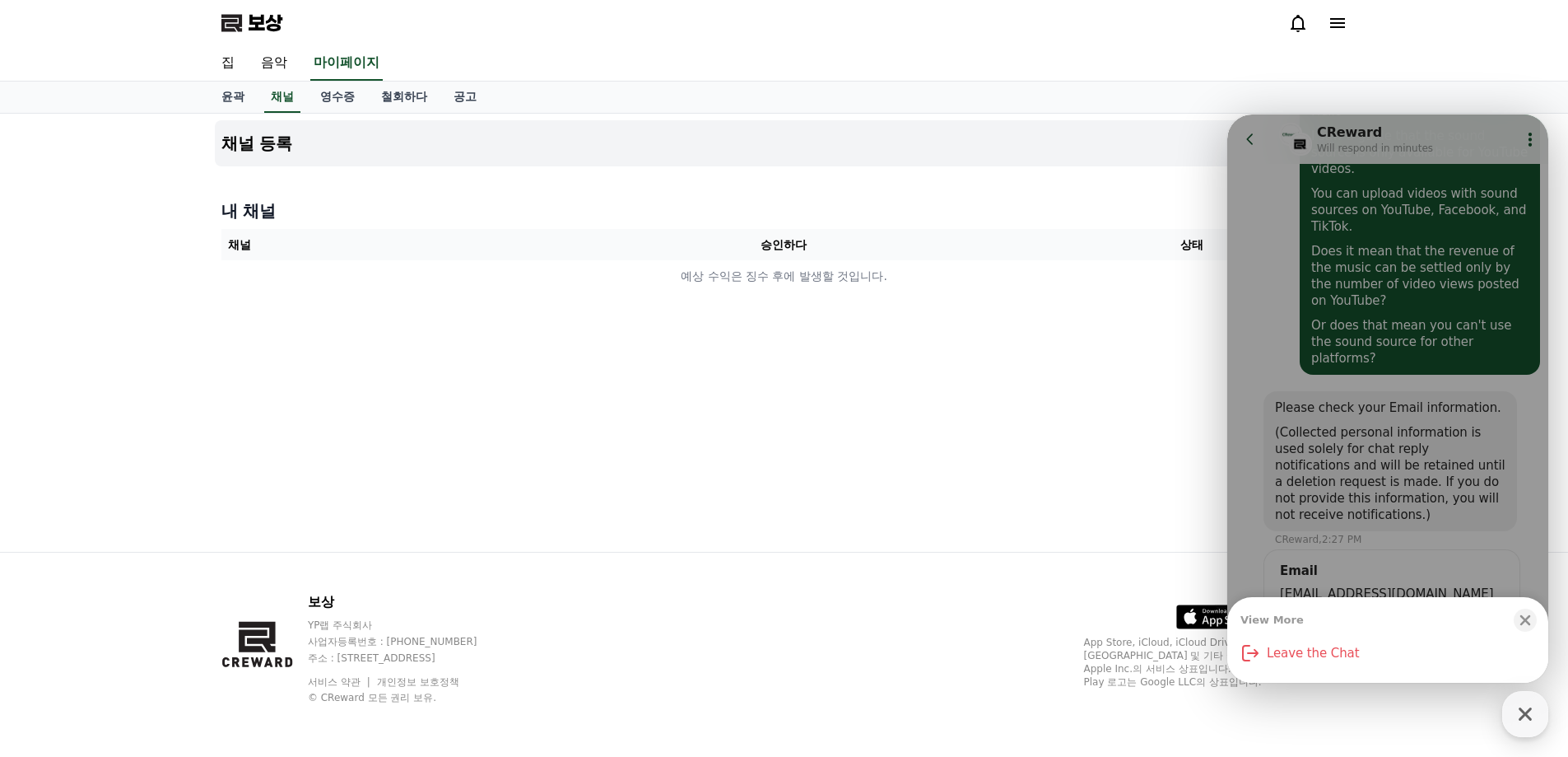
click at [1268, 139] on div "View More Close bottom sheet modal Leave the Chat" at bounding box center [1387, 398] width 321 height 568
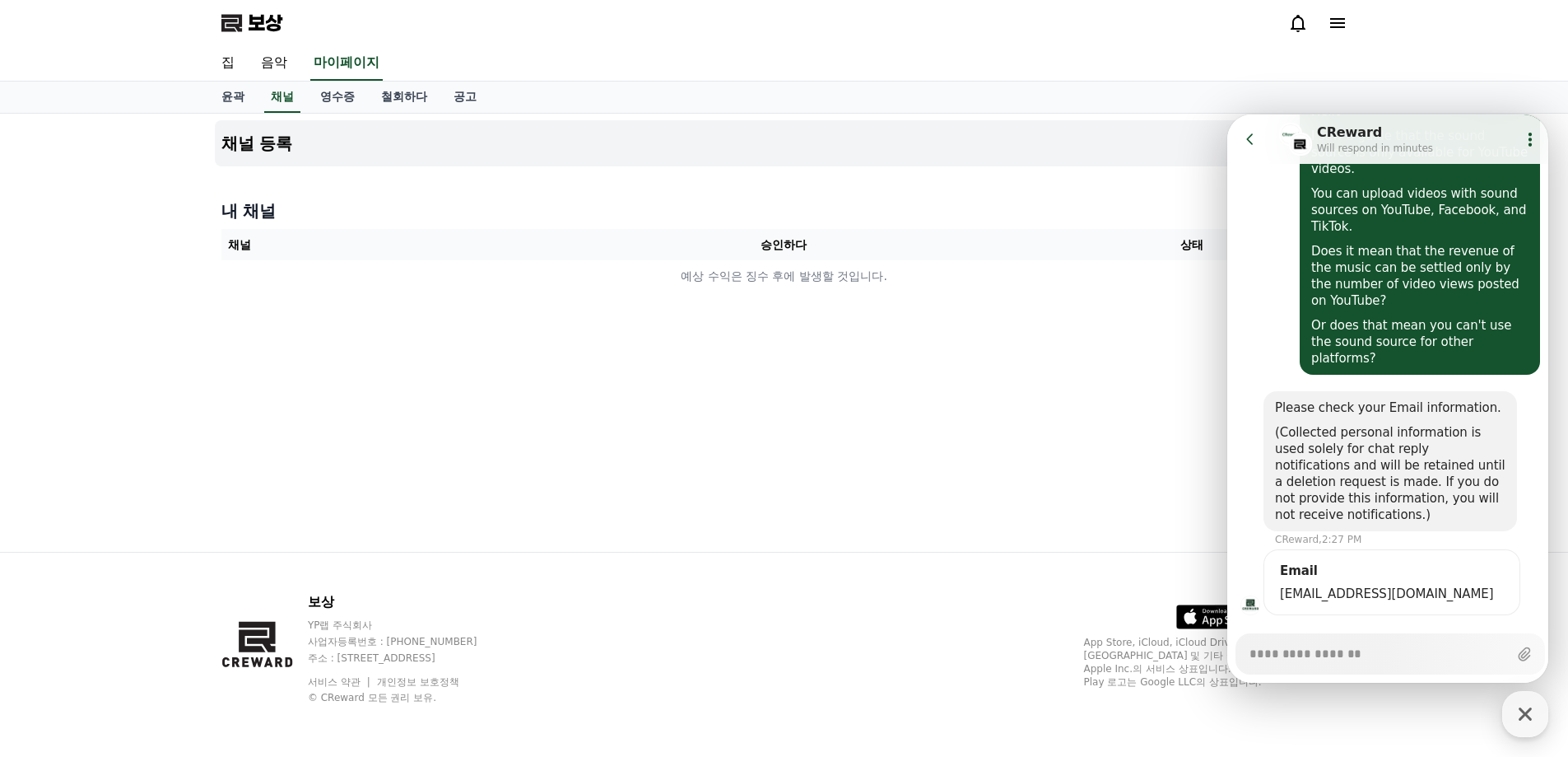
click at [1260, 143] on button "Go to previous page" at bounding box center [1257, 139] width 44 height 33
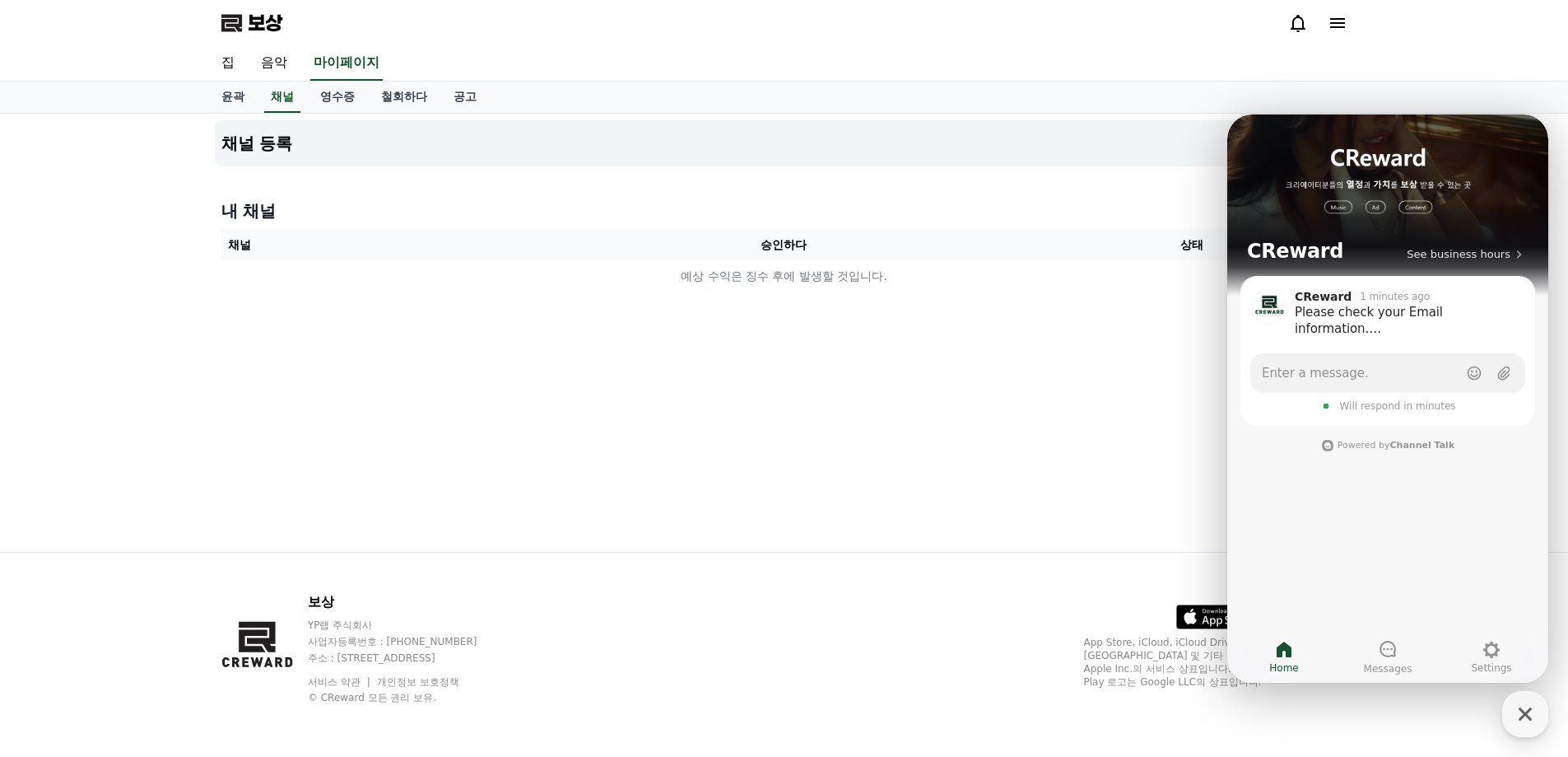
click at [1255, 140] on div "CReward See business hours" at bounding box center [1387, 195] width 321 height 161
drag, startPoint x: 1521, startPoint y: 134, endPoint x: 1458, endPoint y: 184, distance: 80.4
click at [1515, 146] on div "CReward See business hours" at bounding box center [1387, 195] width 321 height 161
drag, startPoint x: 1071, startPoint y: 335, endPoint x: 9, endPoint y: 146, distance: 1078.7
click at [1071, 335] on div "채널 등록 내 채널 채널 승인하다 상태 예상 수익은 징수 후에 발생할 것입니다." at bounding box center [784, 332] width 1152 height 438
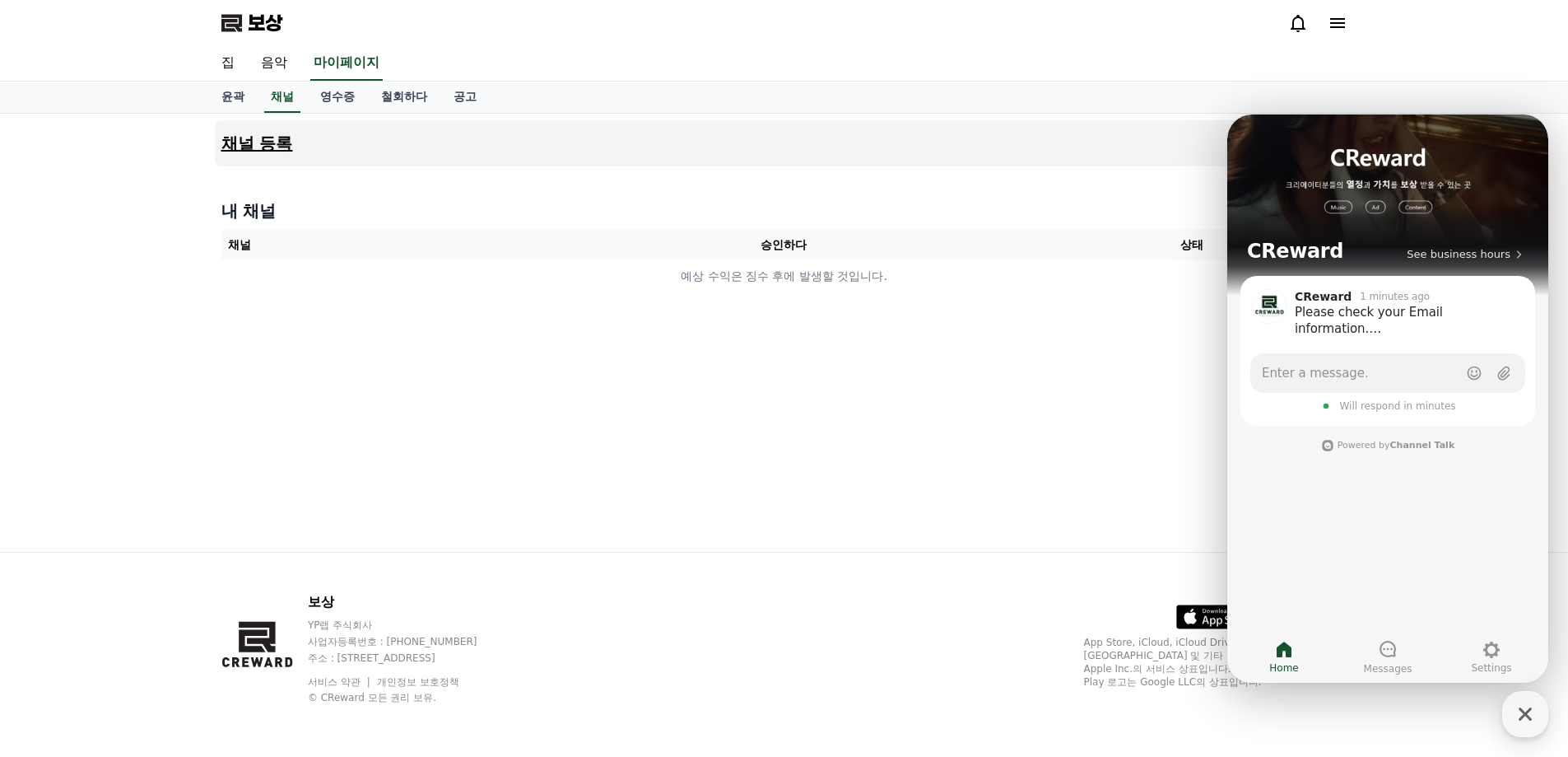
click at [302, 144] on button "채널 등록" at bounding box center [784, 143] width 1139 height 46
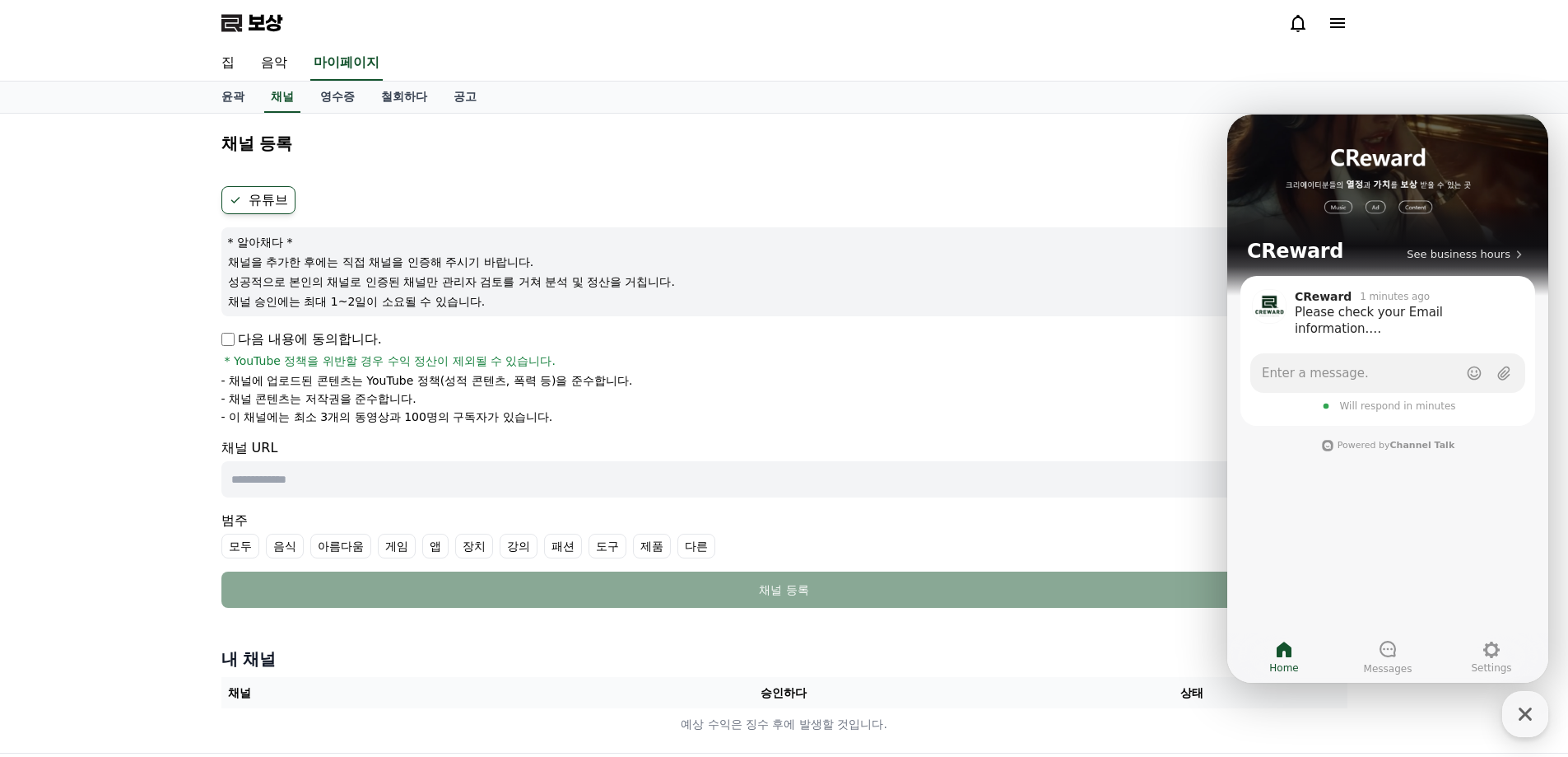
click at [331, 494] on input "text" at bounding box center [748, 479] width 1053 height 36
paste input "**********"
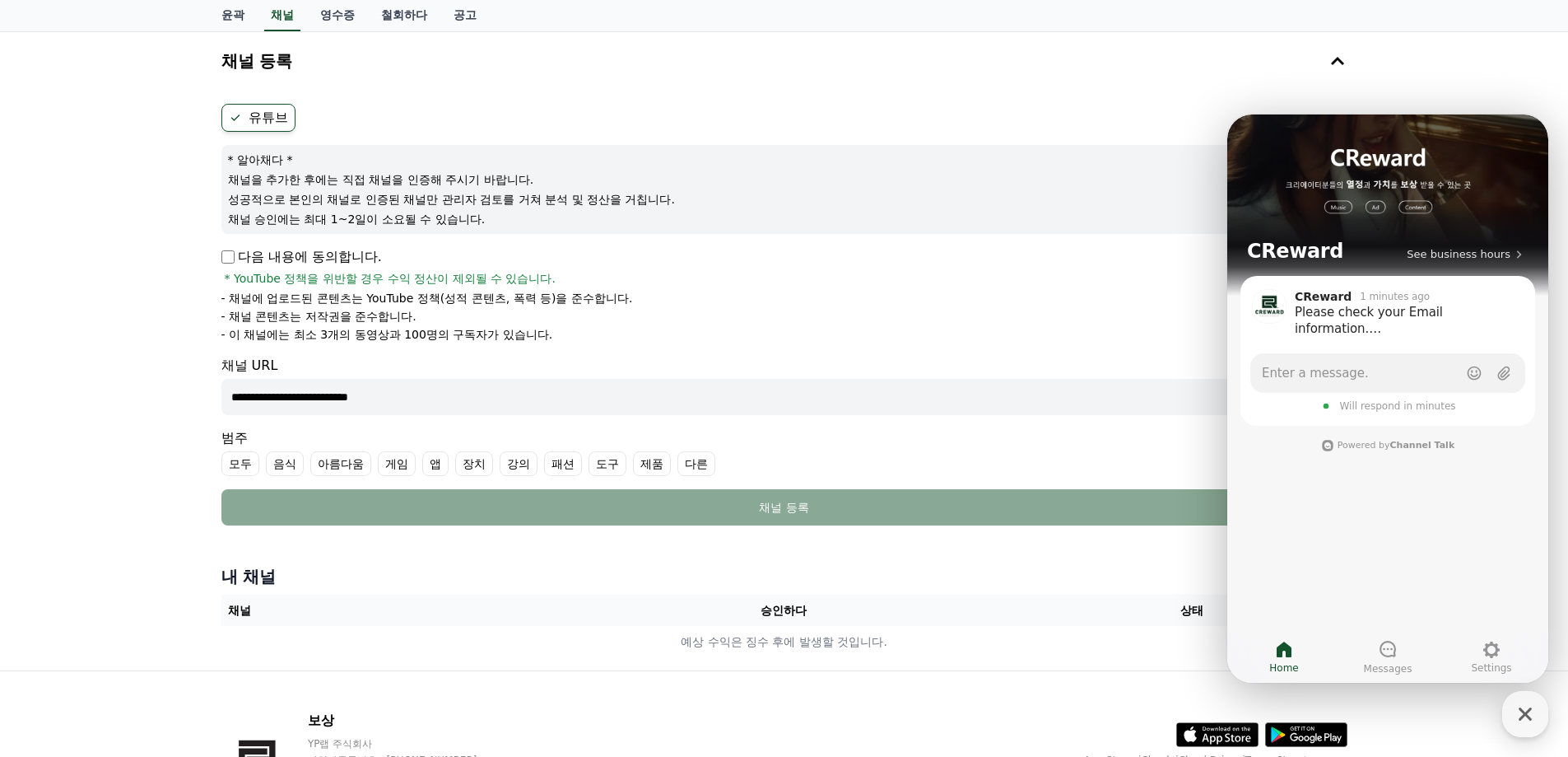
drag, startPoint x: 415, startPoint y: 402, endPoint x: 223, endPoint y: 398, distance: 192.0
click at [228, 396] on input "**********" at bounding box center [748, 397] width 1053 height 36
paste input "**********"
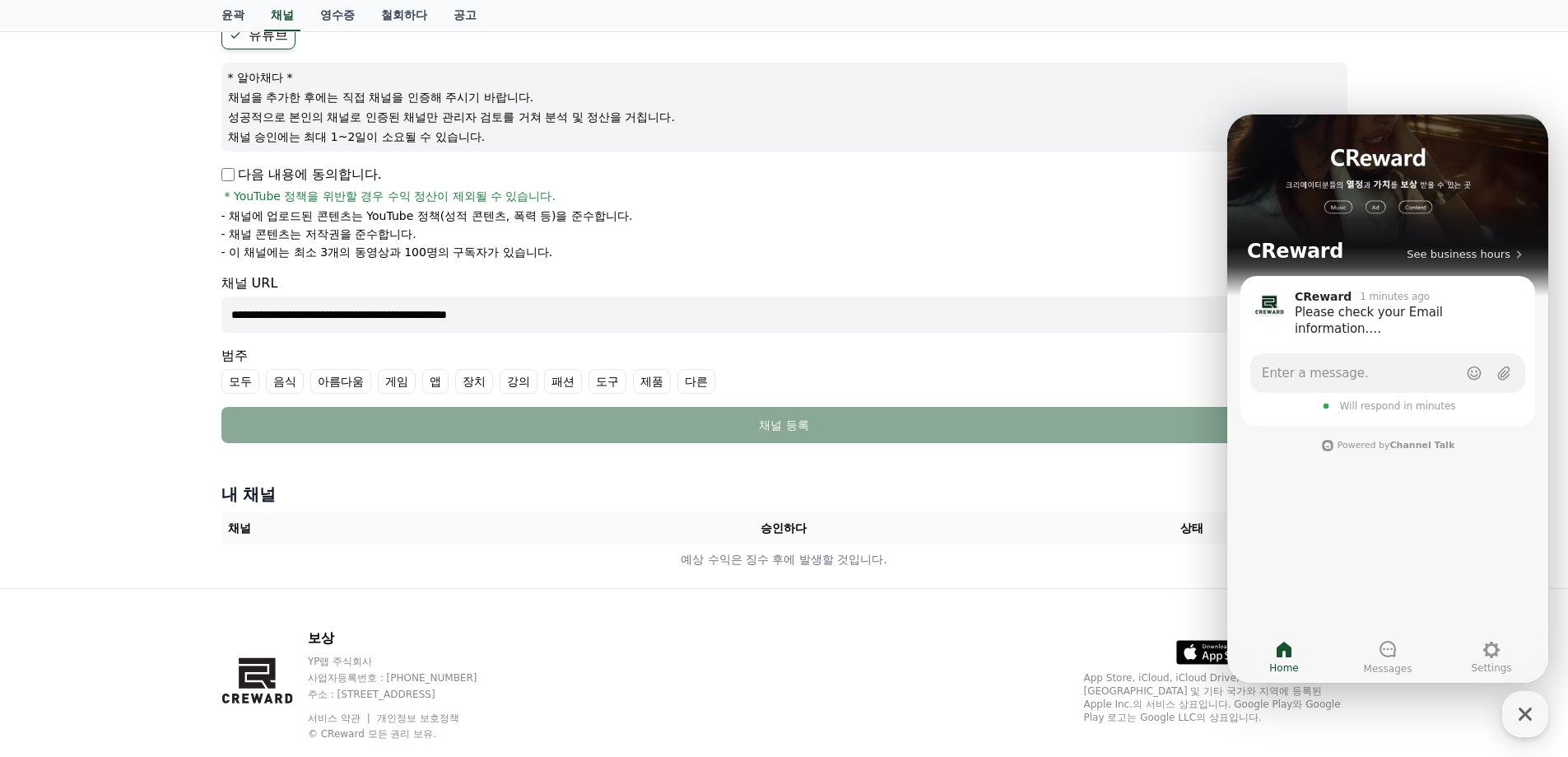
type input "**********"
click at [699, 384] on font "다른" at bounding box center [695, 381] width 23 height 13
click at [1462, 148] on div "CReward See business hours" at bounding box center [1387, 195] width 321 height 161
drag, startPoint x: 1417, startPoint y: 154, endPoint x: 1440, endPoint y: 206, distance: 56.9
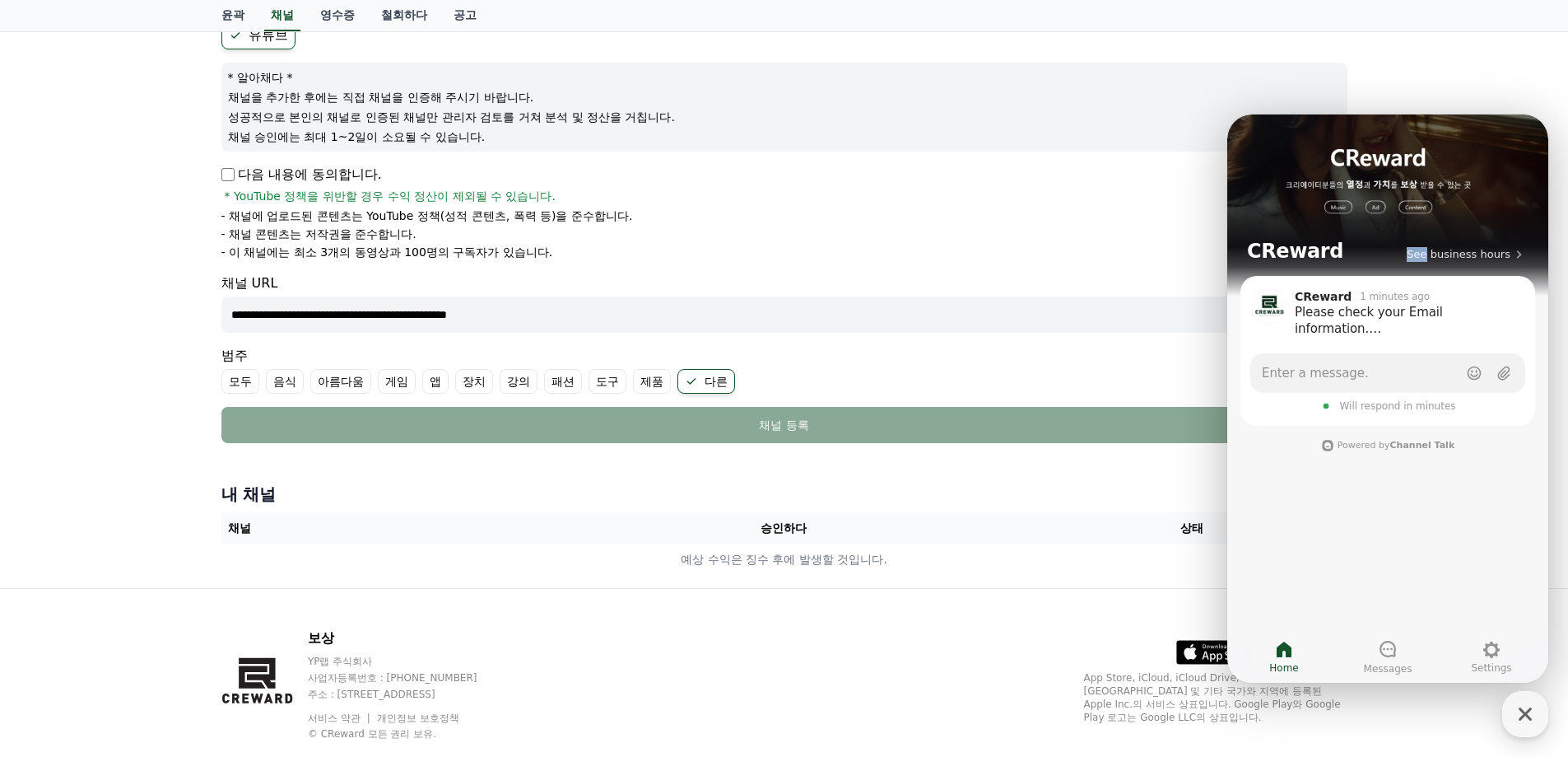
click at [1440, 202] on div "CReward See business hours" at bounding box center [1387, 195] width 321 height 161
click at [1019, 470] on div "**********" at bounding box center [784, 268] width 1152 height 639
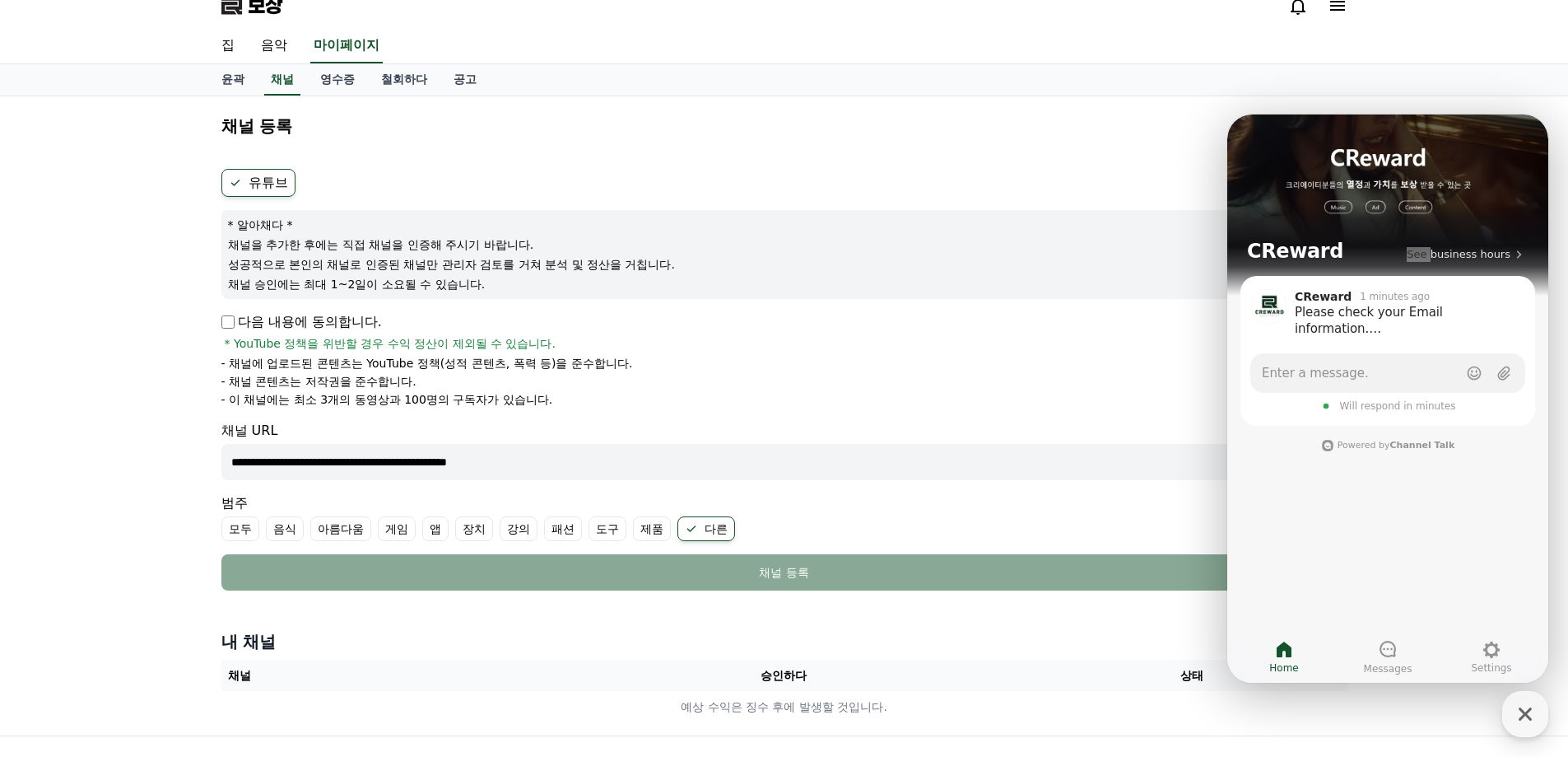
scroll to position [0, 0]
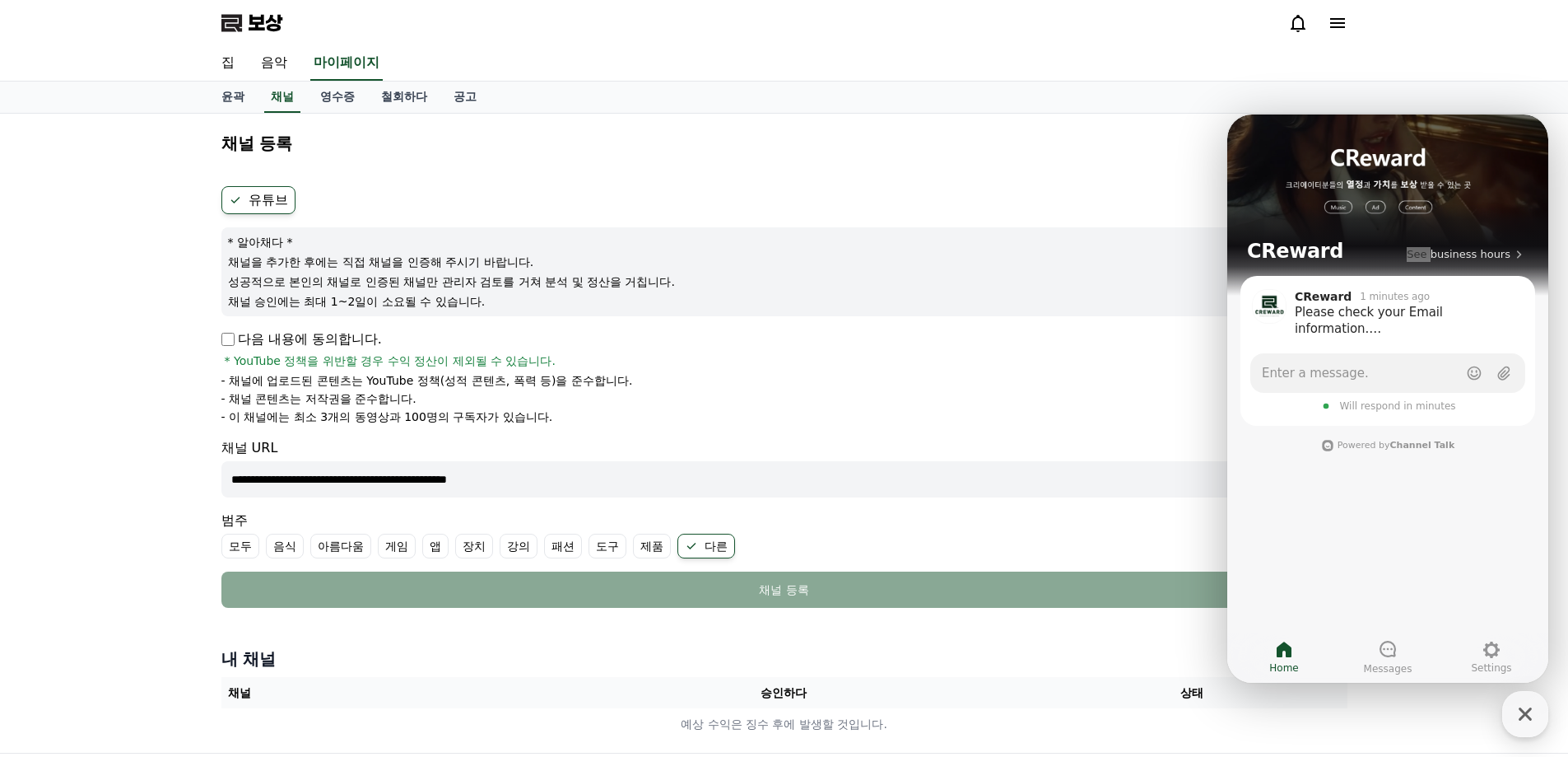
drag, startPoint x: 239, startPoint y: 419, endPoint x: 590, endPoint y: 416, distance: 351.0
click at [590, 416] on li "- 이 채널에는 최소 3개의 동영상과 100명의 구독자가 있습니다." at bounding box center [784, 417] width 1126 height 17
click at [559, 421] on li "- 이 채널에는 최소 3개의 동영상과 100명의 구독자가 있습니다." at bounding box center [784, 417] width 1126 height 17
click at [529, 422] on font "- 이 채널에는 최소 3개의 동영상과 100명의 구독자가 있습니다." at bounding box center [387, 417] width 332 height 13
drag, startPoint x: 217, startPoint y: 405, endPoint x: 522, endPoint y: 424, distance: 305.6
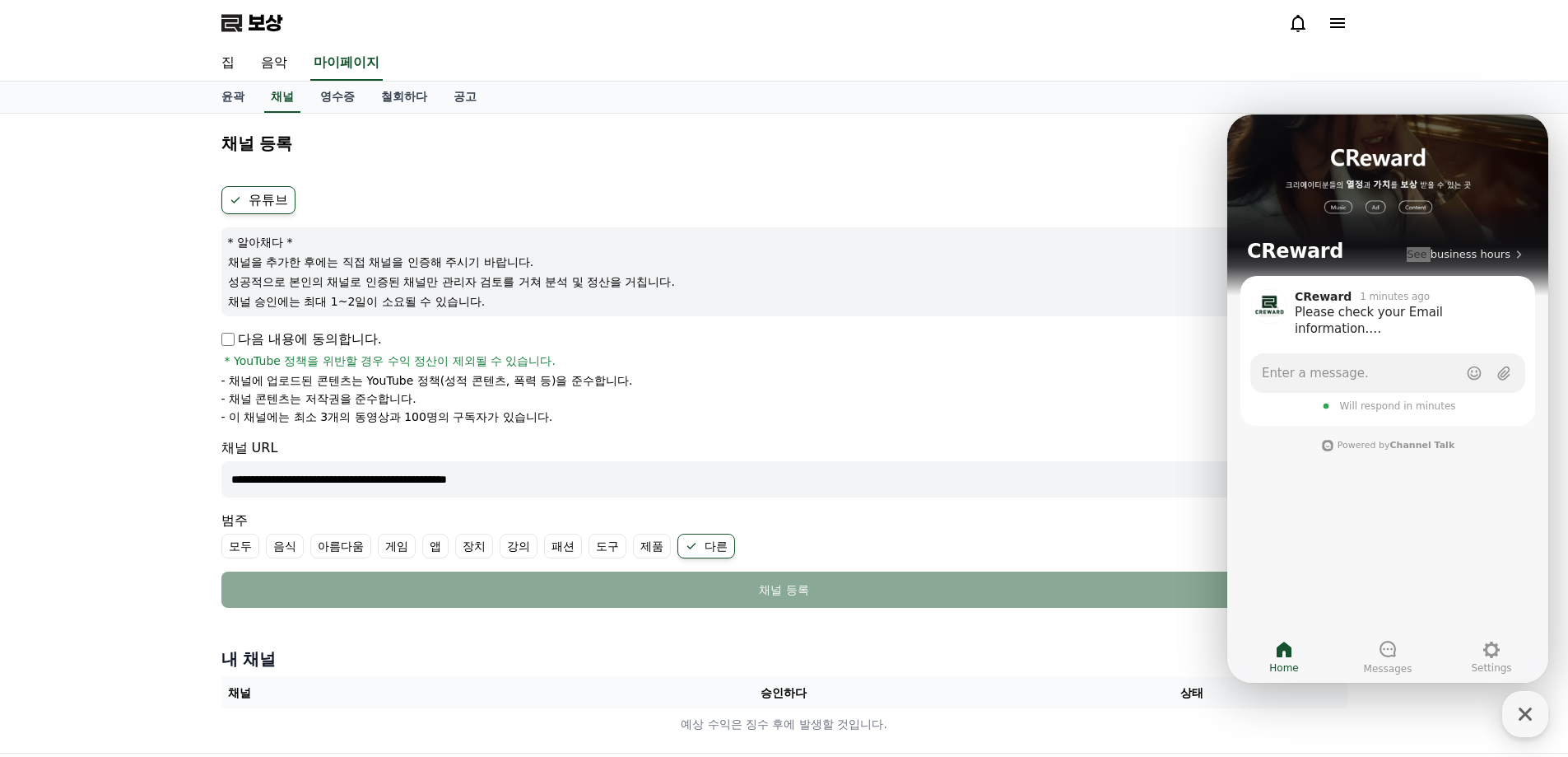
click at [462, 408] on div "**********" at bounding box center [784, 397] width 1139 height 434
click at [586, 439] on font "채널 URL" at bounding box center [784, 448] width 1126 height 20
click at [271, 67] on font "음악" at bounding box center [274, 62] width 26 height 16
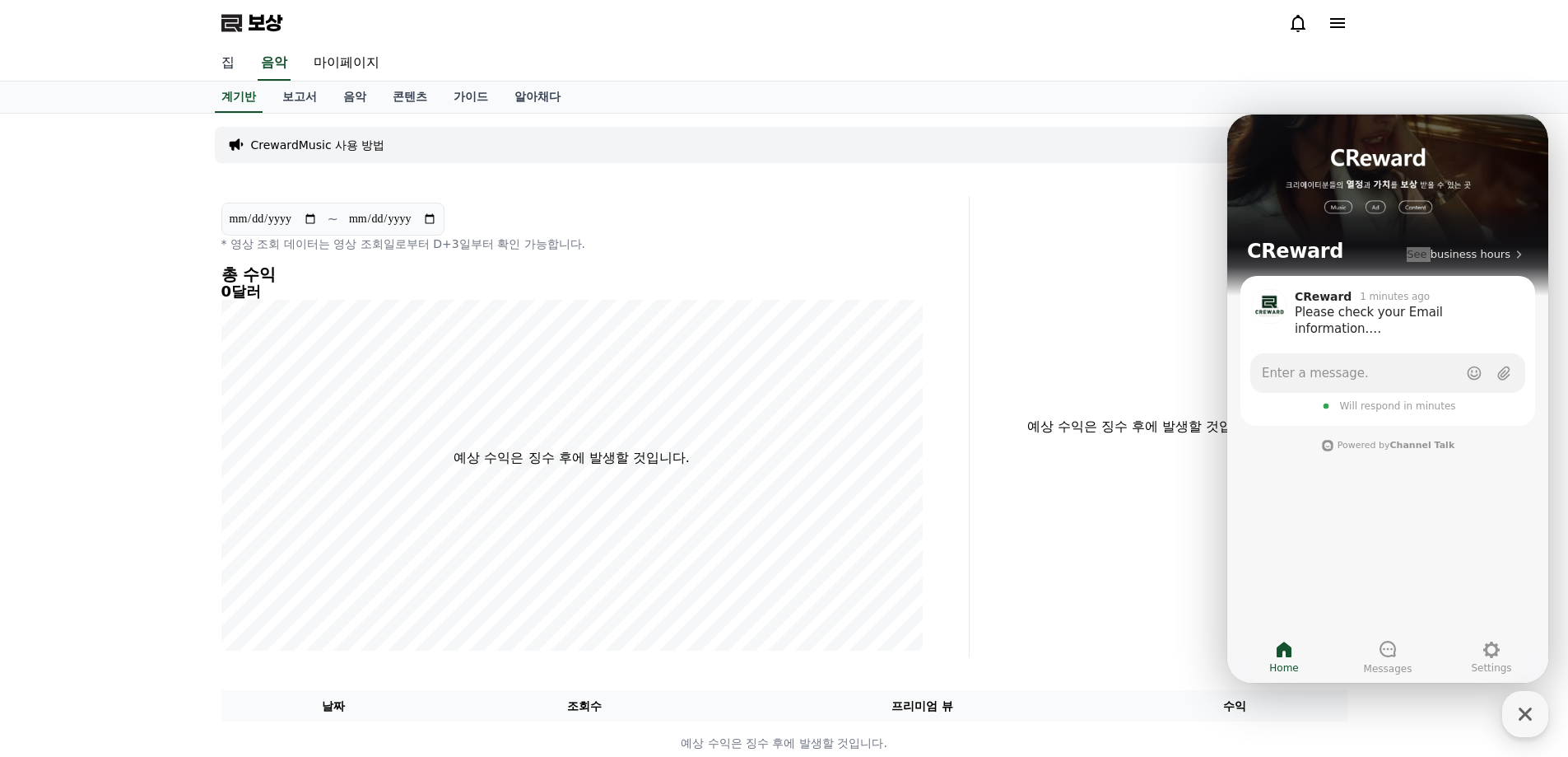
click at [225, 66] on font "집" at bounding box center [228, 62] width 13 height 16
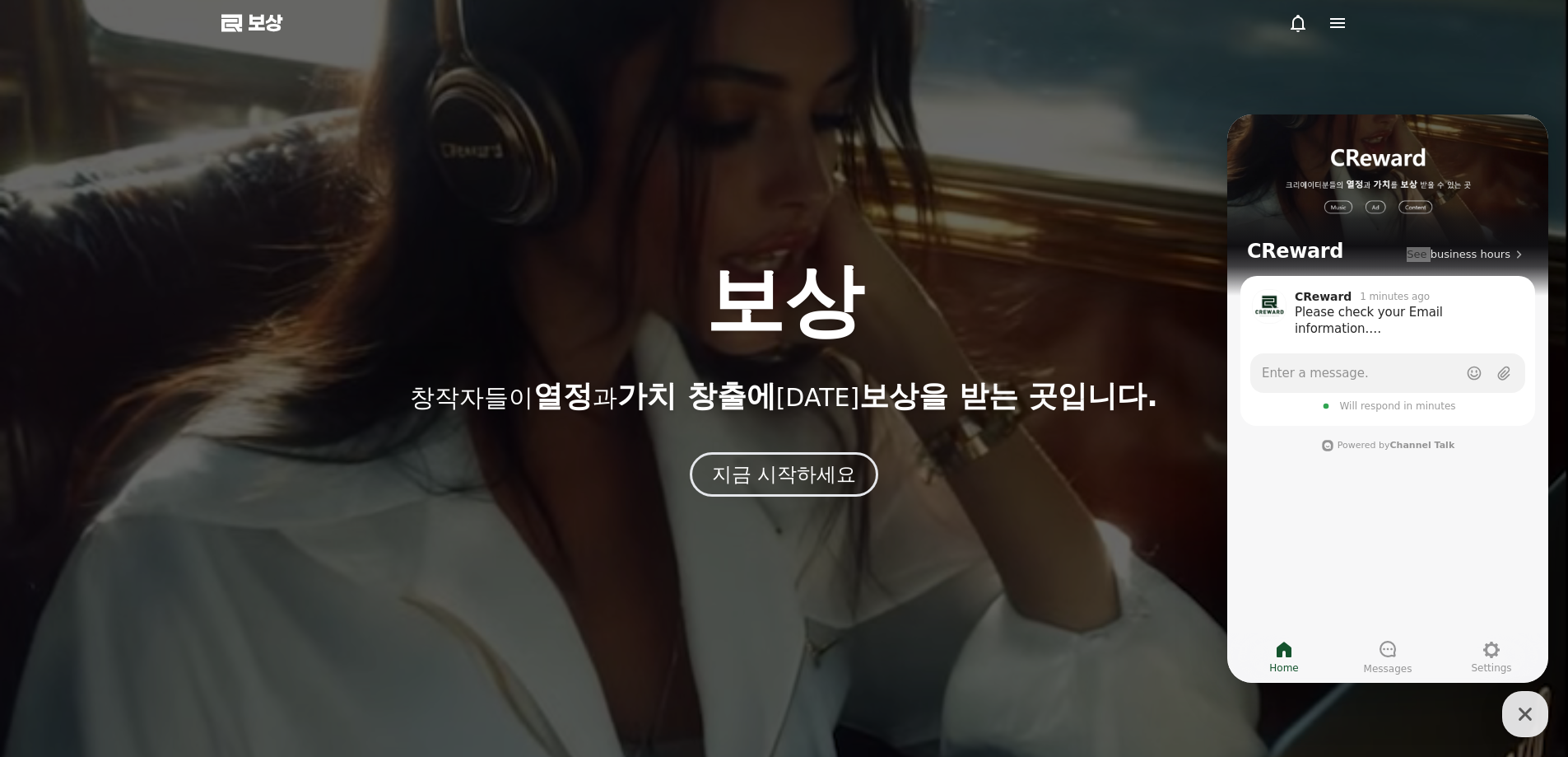
drag, startPoint x: 1463, startPoint y: 63, endPoint x: 1473, endPoint y: 2, distance: 61.8
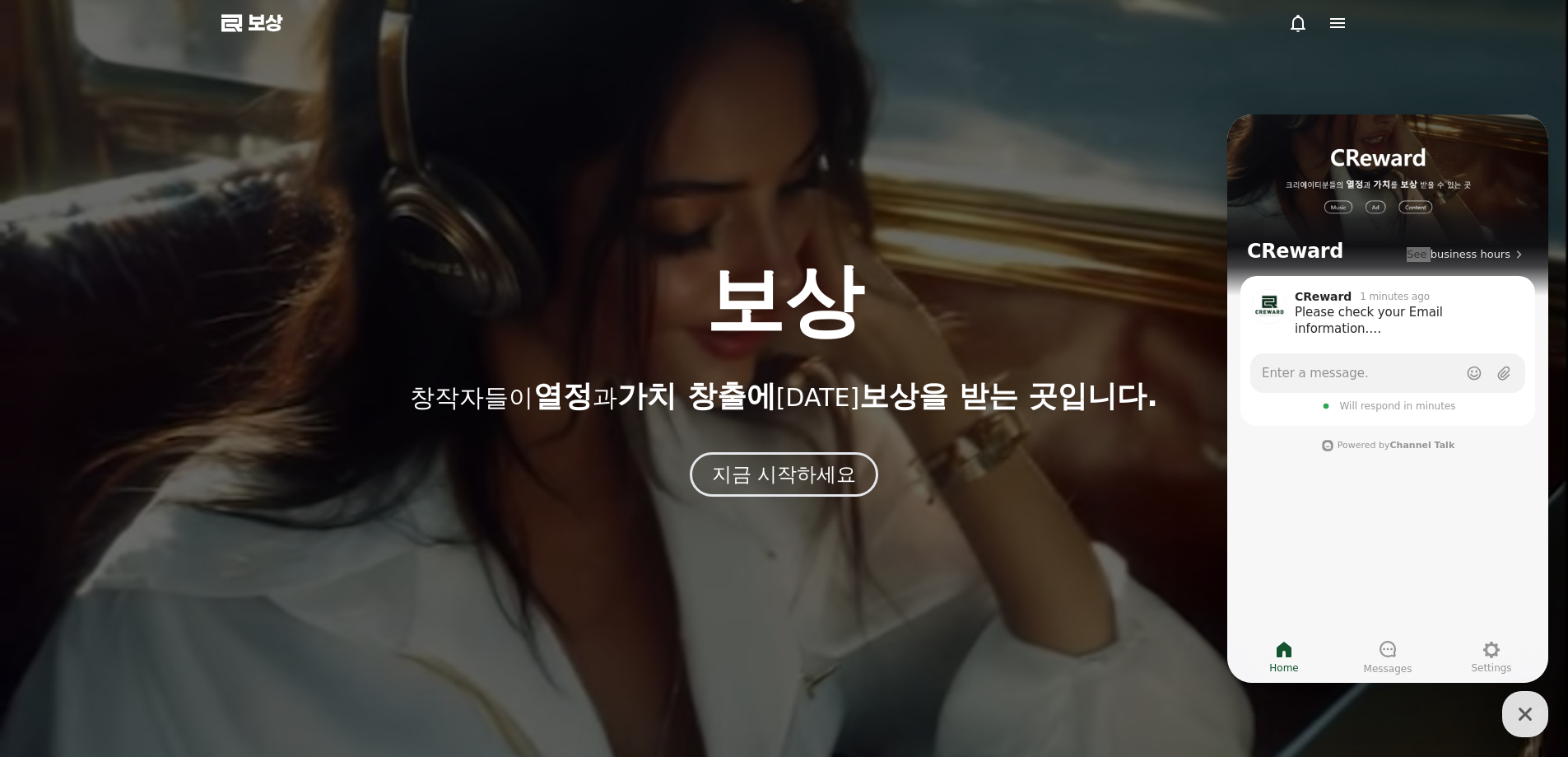
click at [1463, 61] on div at bounding box center [784, 378] width 1568 height 757
